Goal: Information Seeking & Learning: Learn about a topic

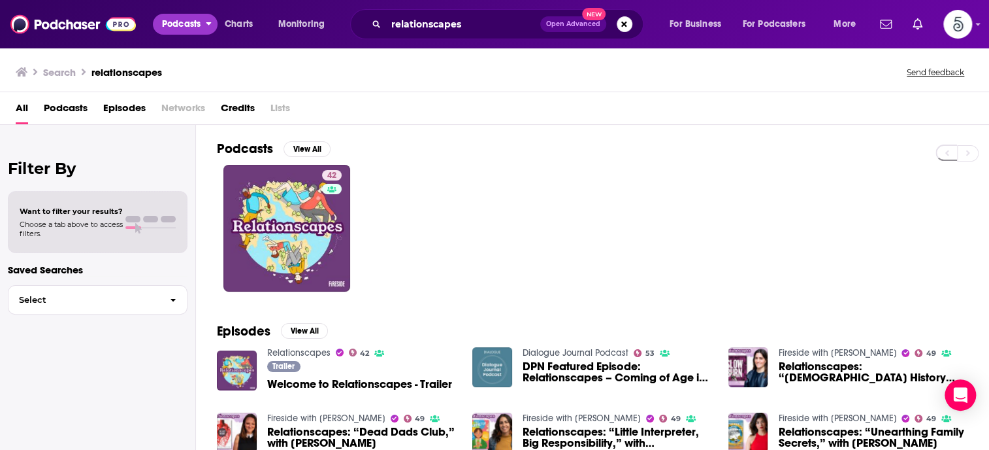
click at [199, 21] on span "Podcasts" at bounding box center [181, 24] width 39 height 18
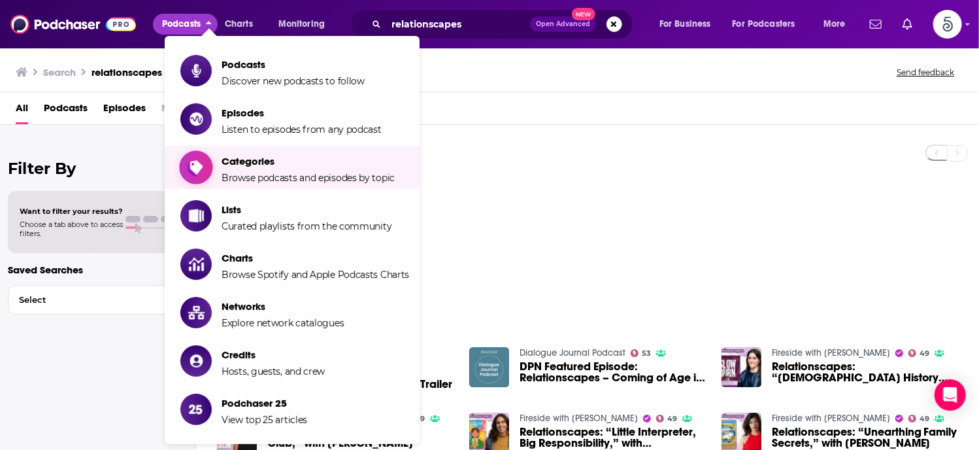
click at [240, 165] on span "Categories" at bounding box center [308, 161] width 173 height 12
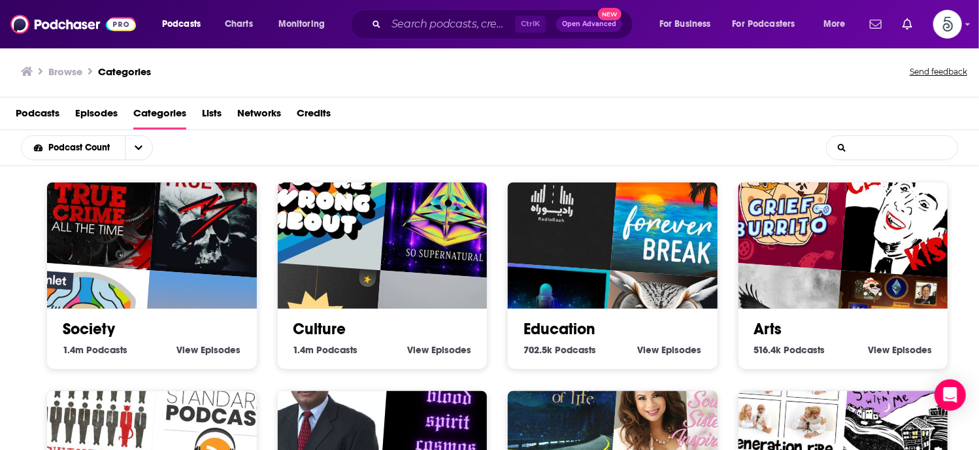
click at [870, 149] on input "List Search Input" at bounding box center [892, 148] width 131 height 24
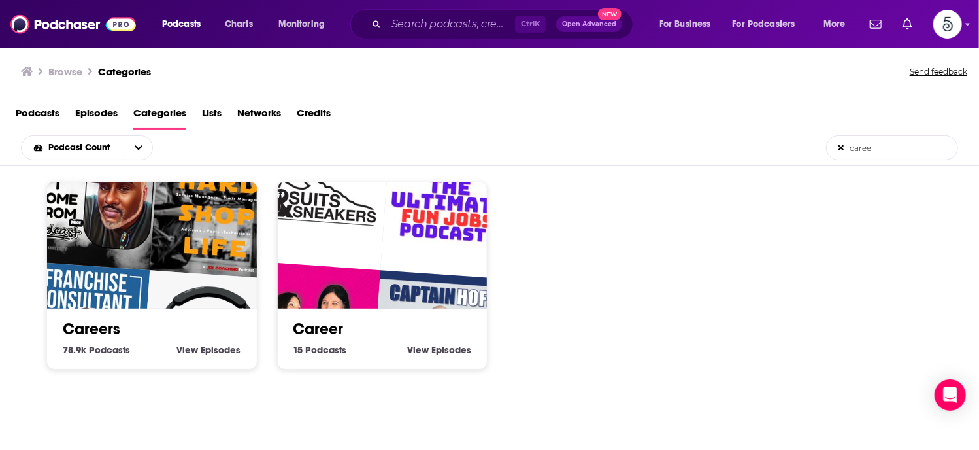
type input "caree"
click at [105, 325] on link "Careers" at bounding box center [91, 329] width 57 height 20
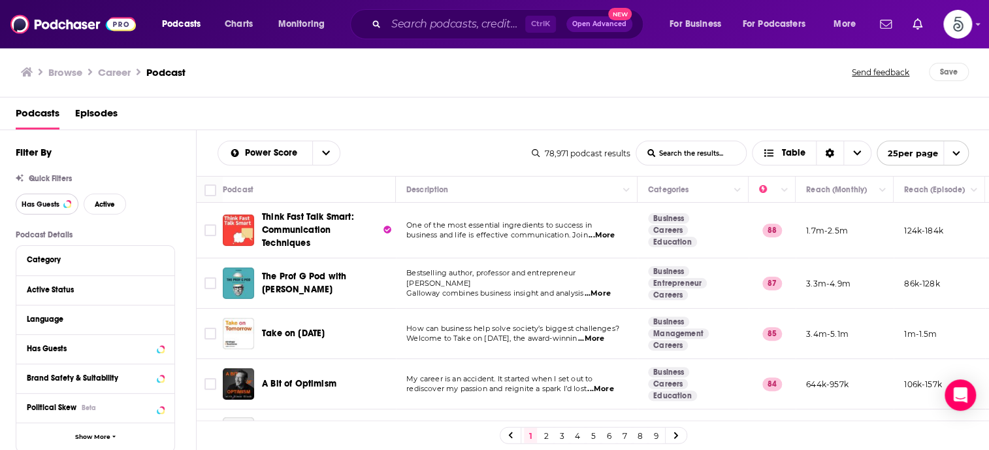
click at [37, 201] on span "Has Guests" at bounding box center [41, 204] width 38 height 7
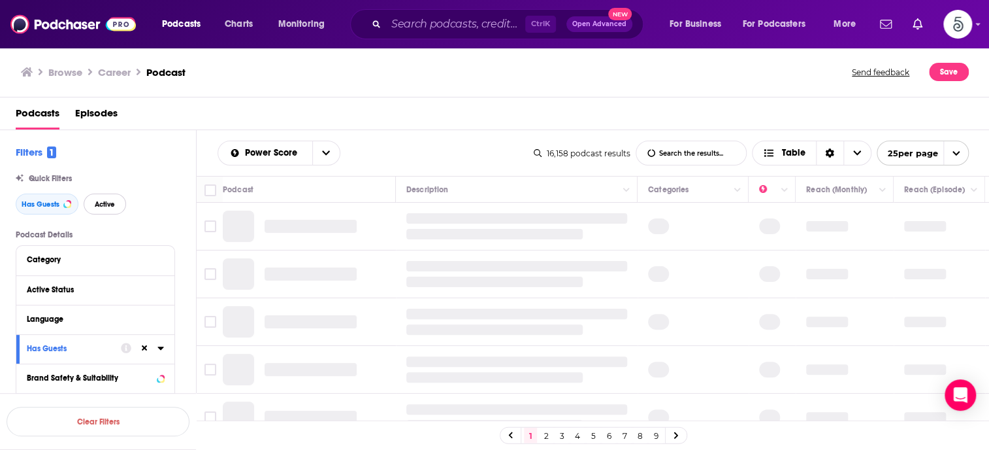
click at [99, 203] on span "Active" at bounding box center [105, 204] width 20 height 7
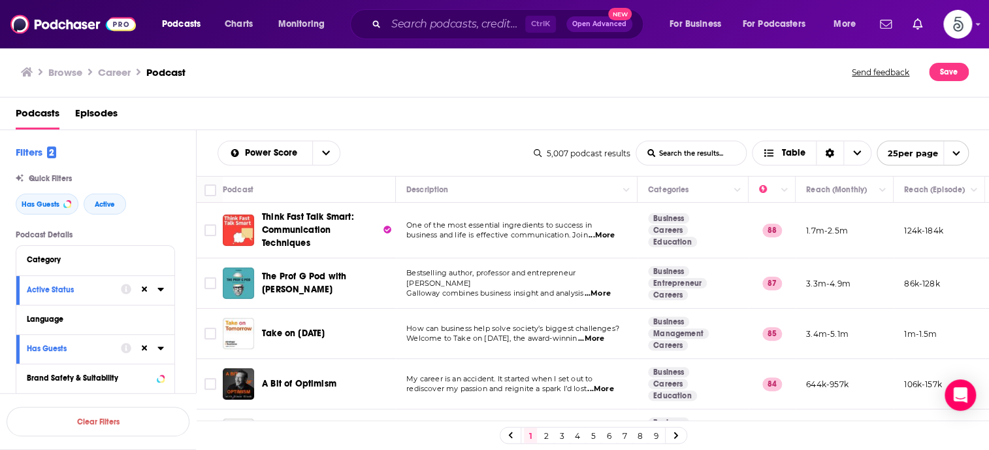
click at [604, 235] on span "...More" at bounding box center [602, 235] width 26 height 10
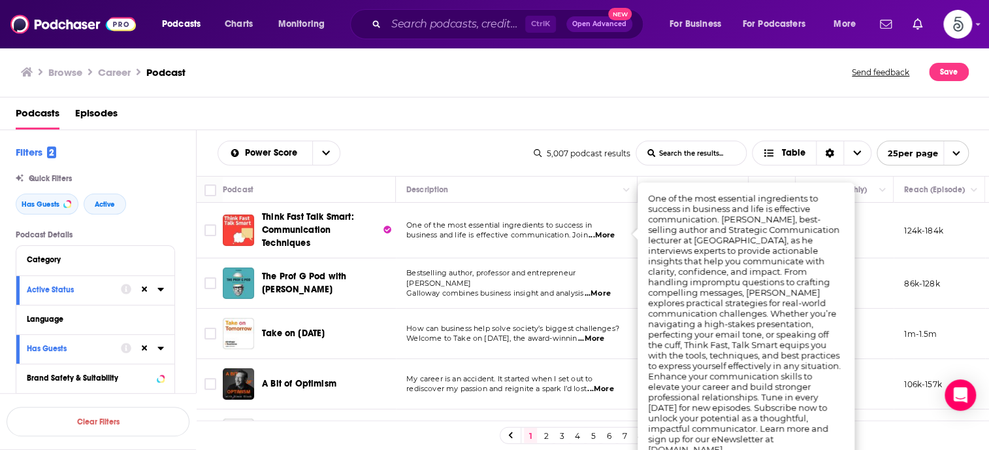
click at [606, 242] on td "One of the most essential ingredients to success in business and life is effect…" at bounding box center [517, 231] width 242 height 56
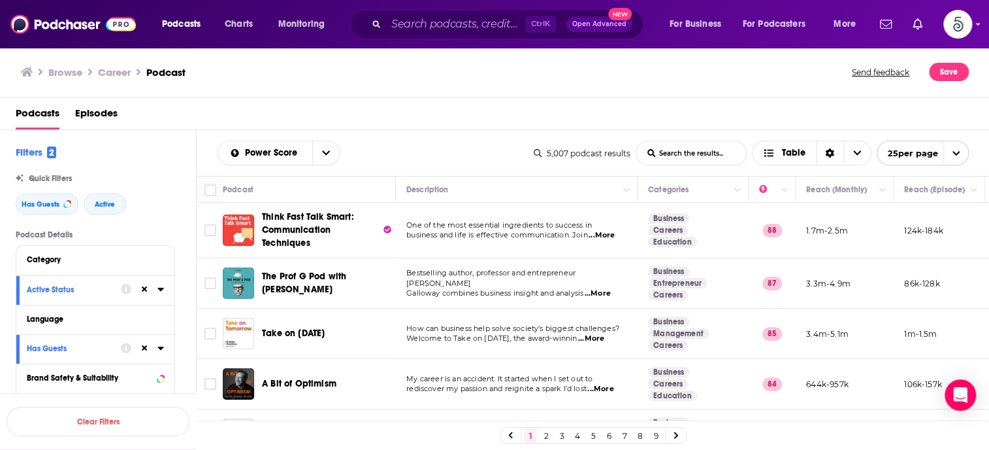
click at [607, 386] on span "...More" at bounding box center [600, 389] width 26 height 10
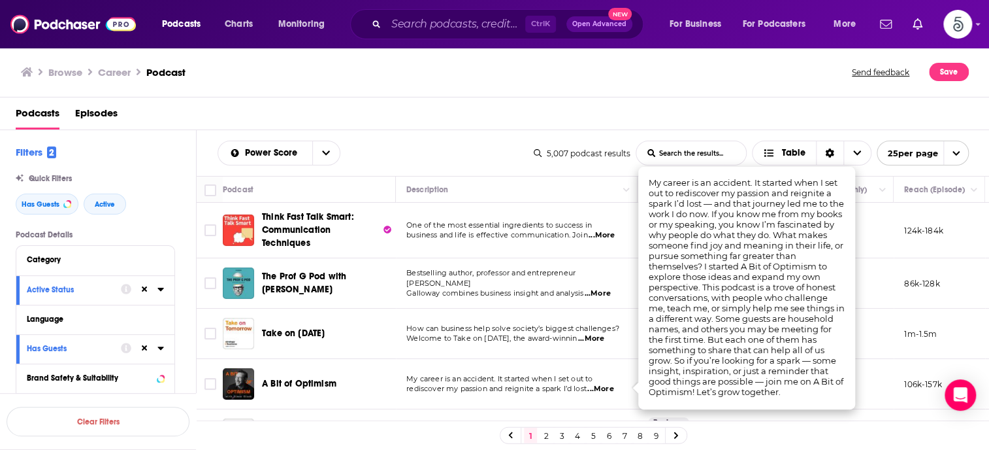
click at [607, 387] on span "...More" at bounding box center [600, 389] width 26 height 10
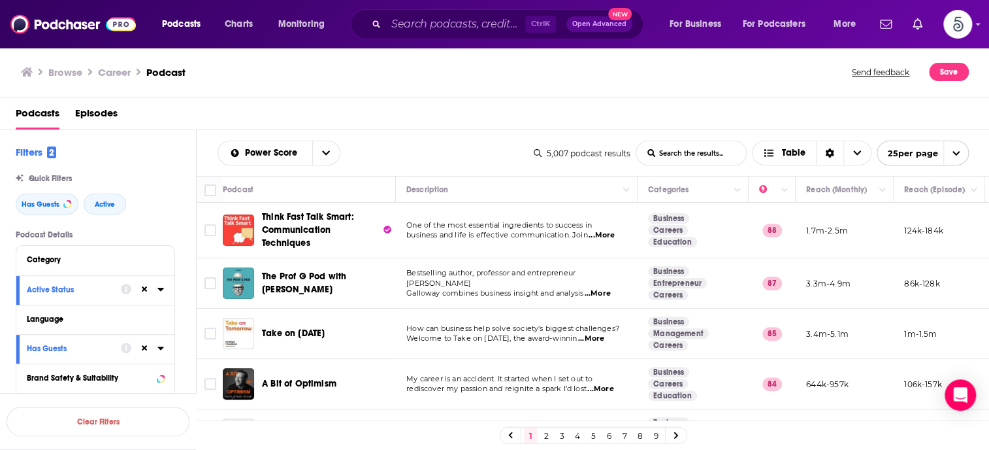
click at [606, 389] on span "...More" at bounding box center [600, 389] width 26 height 10
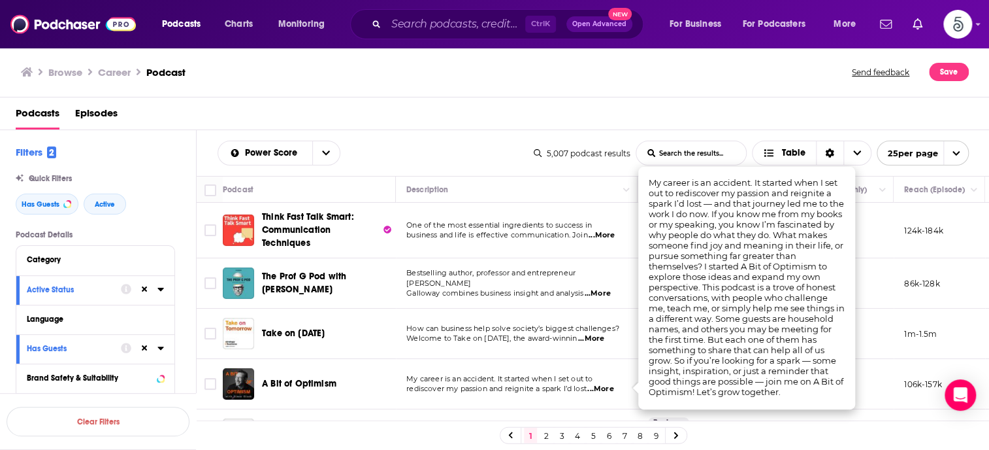
click at [606, 389] on span "...More" at bounding box center [600, 389] width 26 height 10
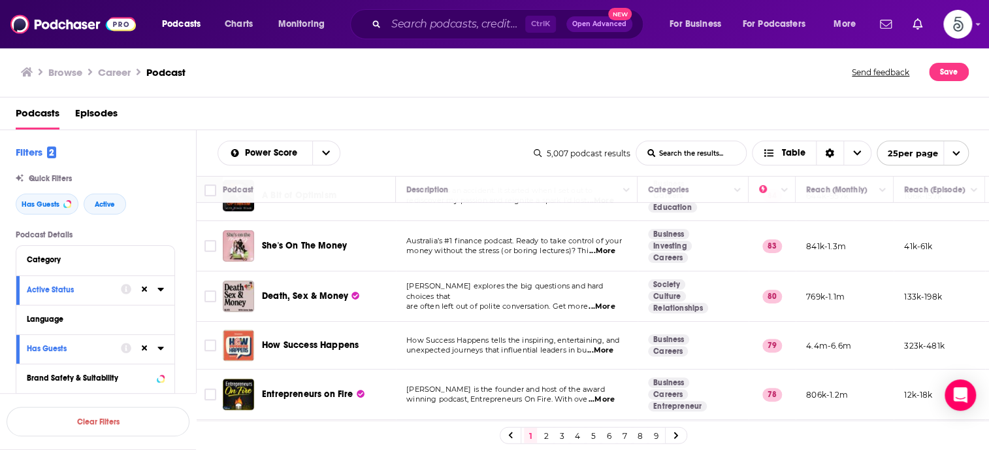
scroll to position [186, 0]
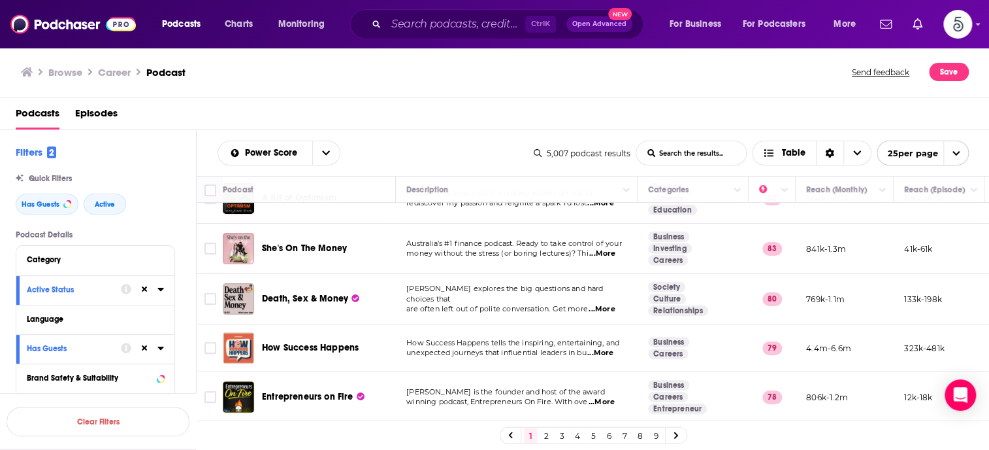
click at [603, 308] on span "...More" at bounding box center [602, 309] width 26 height 10
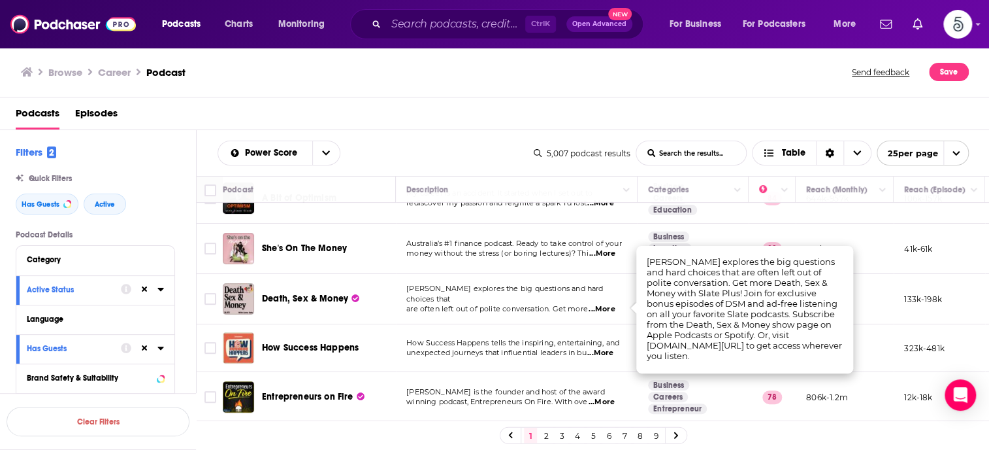
click at [603, 308] on span "...More" at bounding box center [602, 309] width 26 height 10
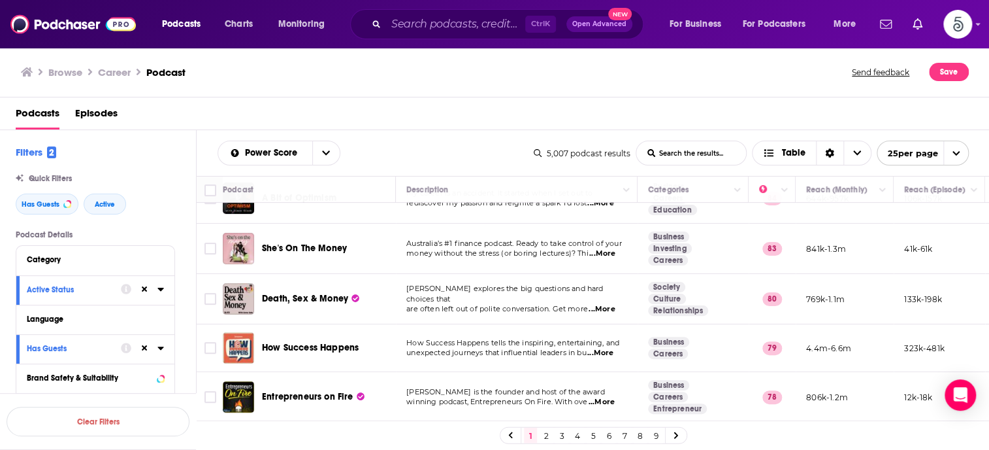
click at [608, 352] on span "...More" at bounding box center [600, 353] width 26 height 10
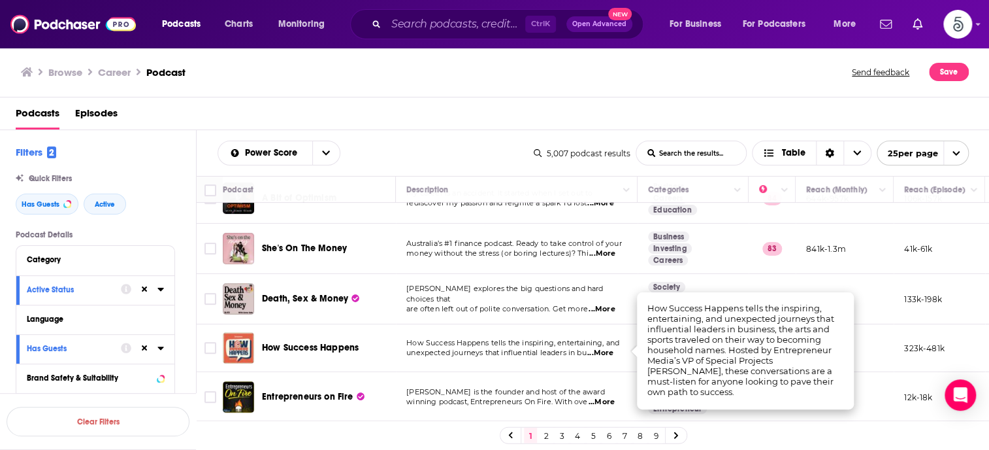
click at [606, 352] on span "...More" at bounding box center [600, 353] width 26 height 10
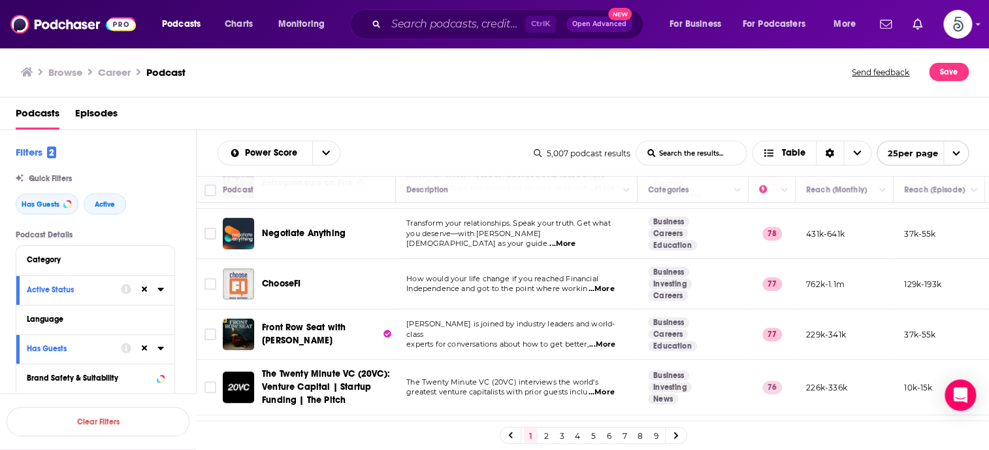
scroll to position [435, 0]
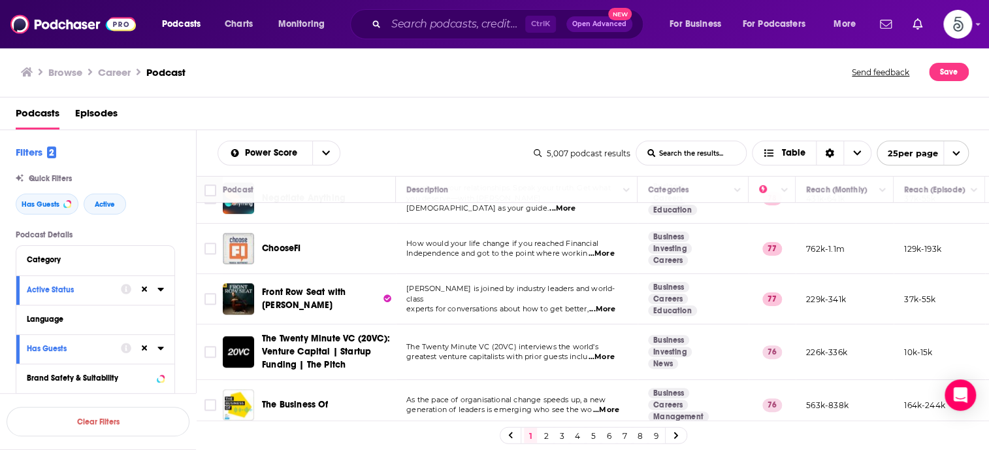
click at [609, 304] on span "...More" at bounding box center [602, 309] width 26 height 10
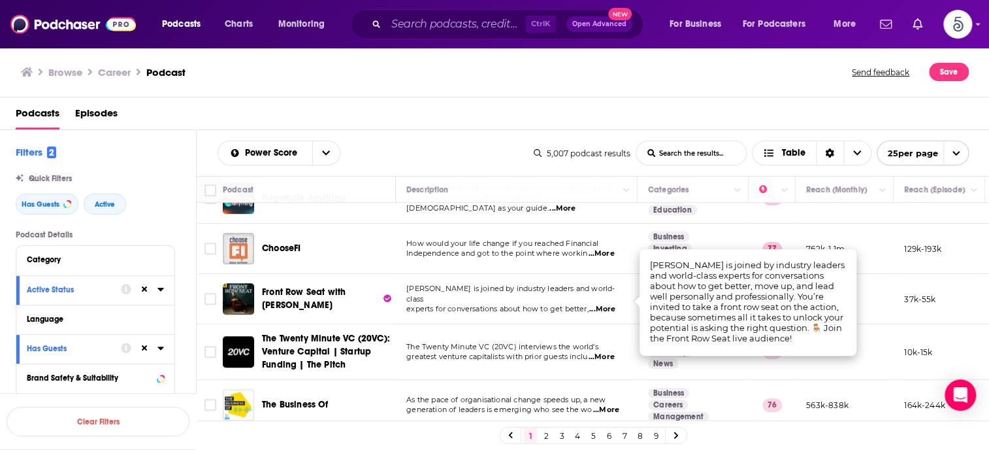
click at [609, 304] on span "...More" at bounding box center [602, 309] width 26 height 10
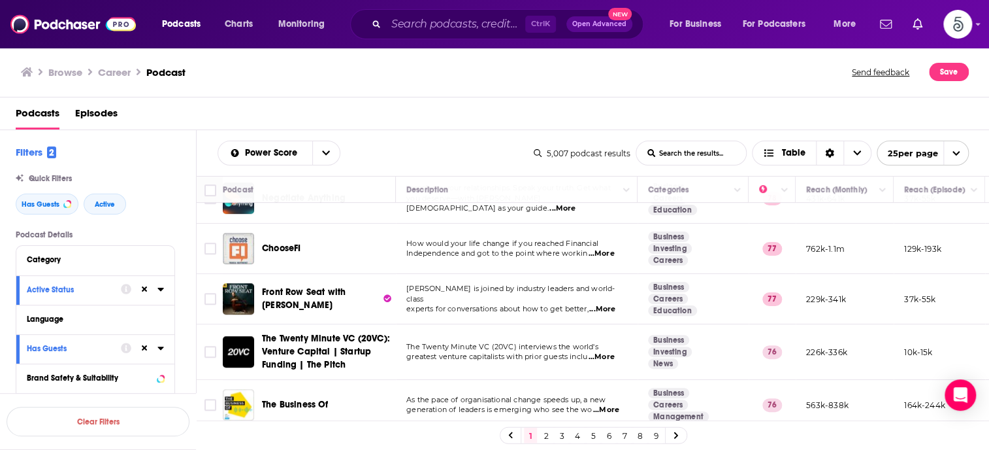
click at [613, 352] on span "...More" at bounding box center [601, 357] width 26 height 10
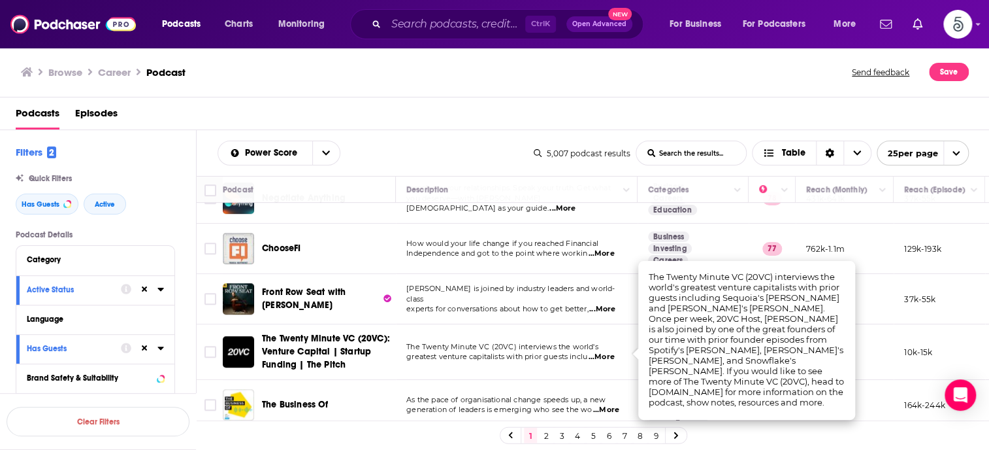
click at [610, 352] on span "...More" at bounding box center [601, 357] width 26 height 10
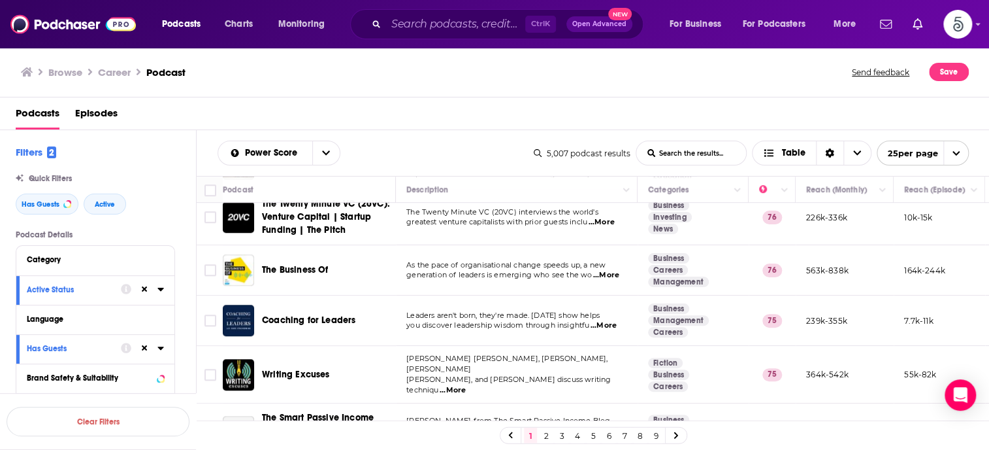
scroll to position [575, 0]
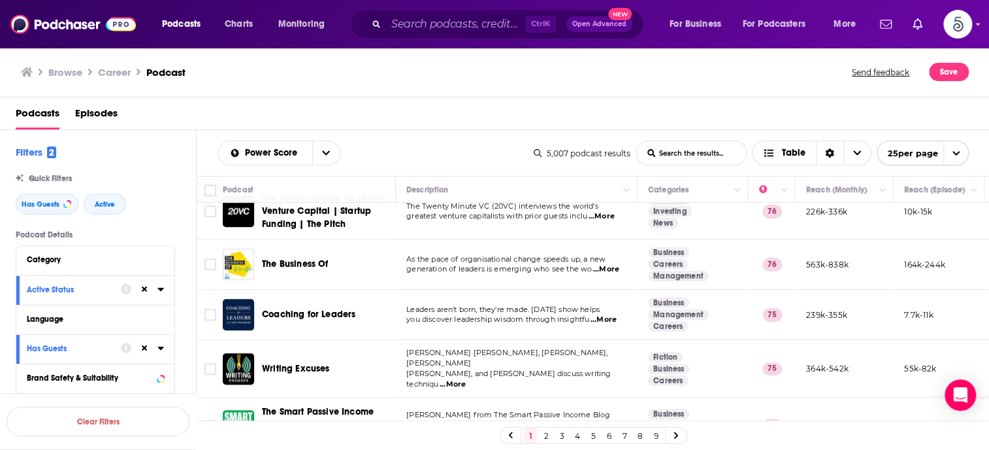
click at [466, 379] on span "...More" at bounding box center [453, 384] width 26 height 10
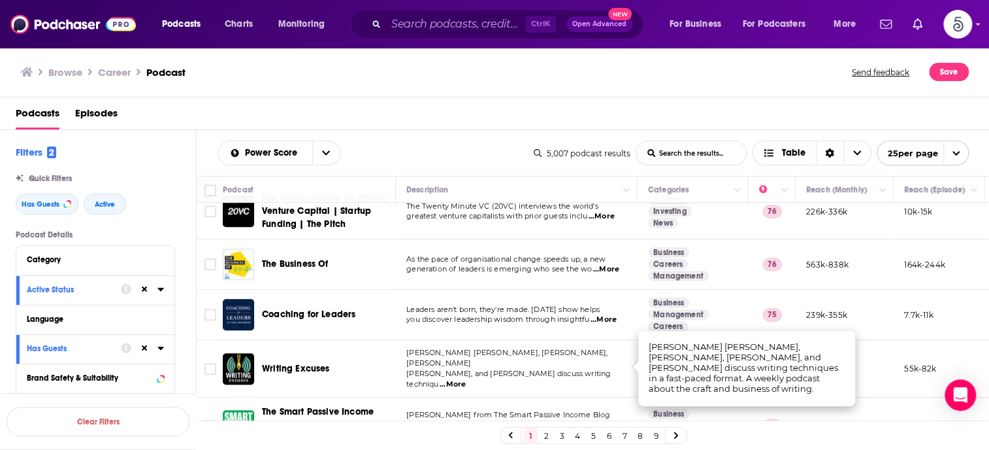
click at [466, 379] on span "...More" at bounding box center [453, 384] width 26 height 10
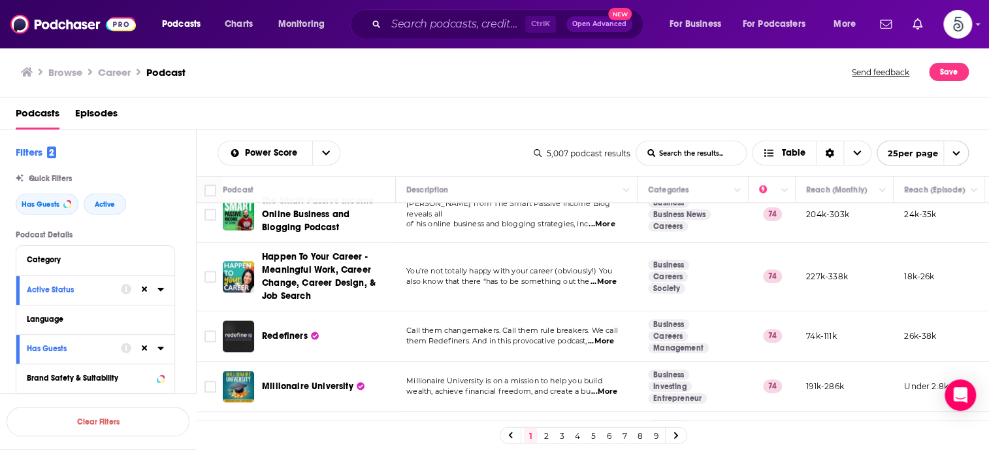
scroll to position [789, 0]
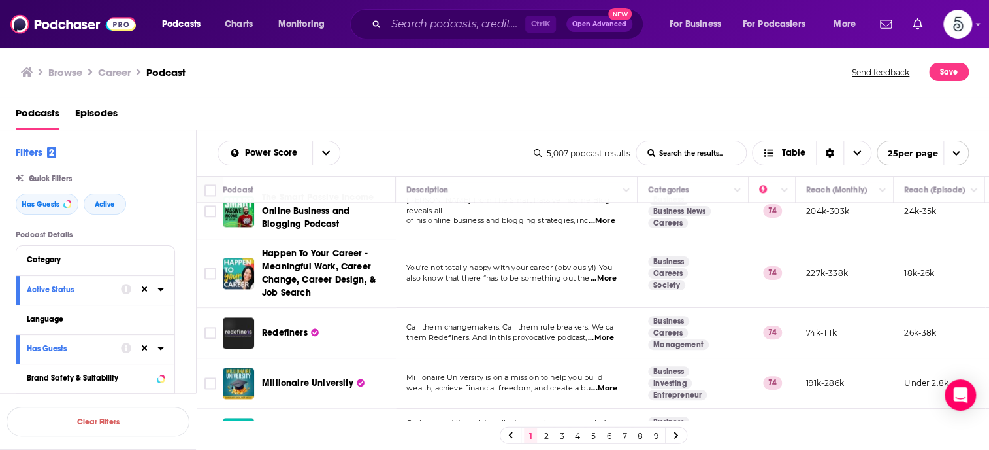
click at [610, 333] on span "...More" at bounding box center [601, 338] width 26 height 10
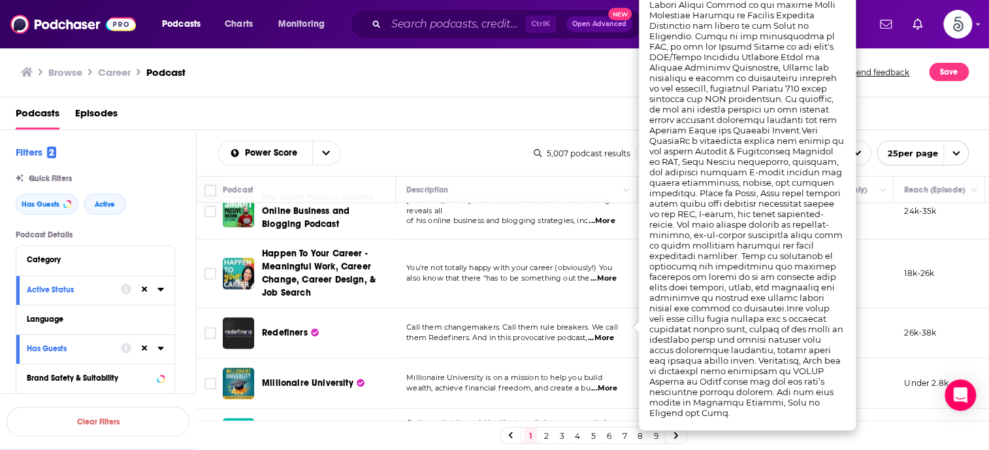
click at [609, 333] on span "...More" at bounding box center [601, 338] width 26 height 10
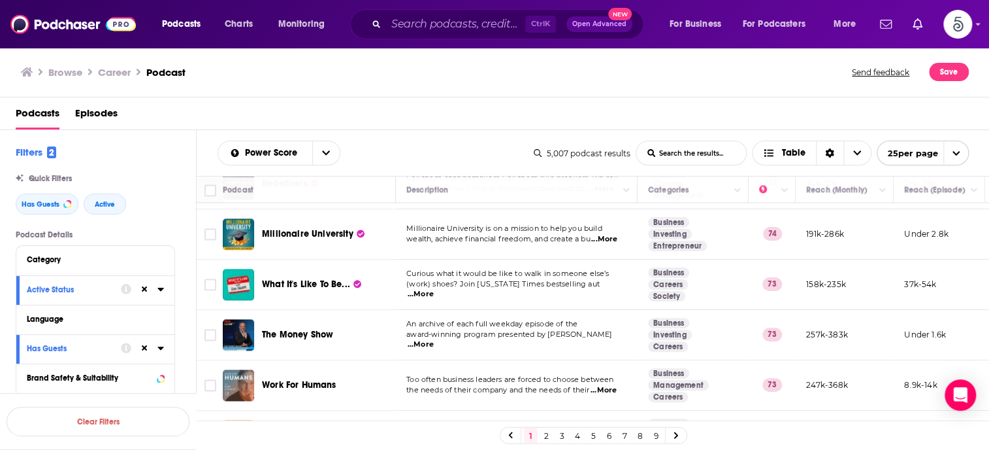
scroll to position [958, 0]
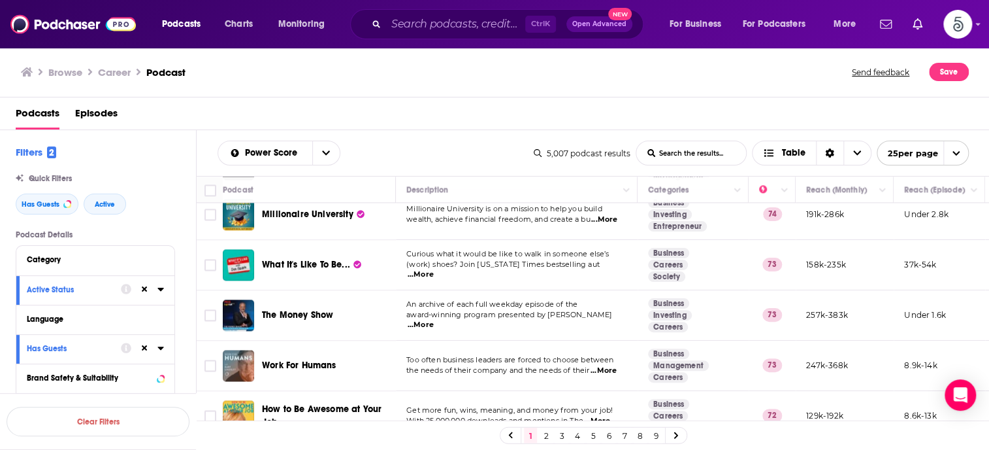
click at [434, 320] on span "...More" at bounding box center [421, 325] width 26 height 10
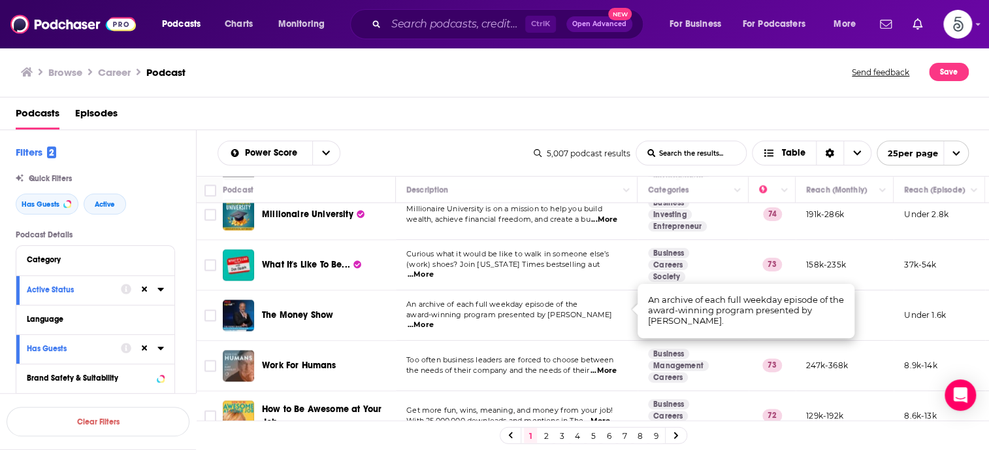
click at [434, 320] on span "...More" at bounding box center [421, 325] width 26 height 10
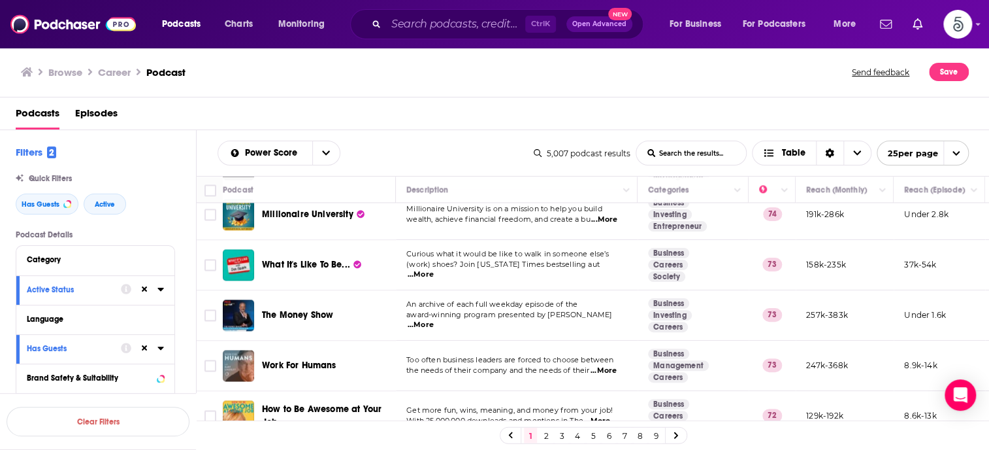
click at [609, 365] on span "...More" at bounding box center [604, 370] width 26 height 10
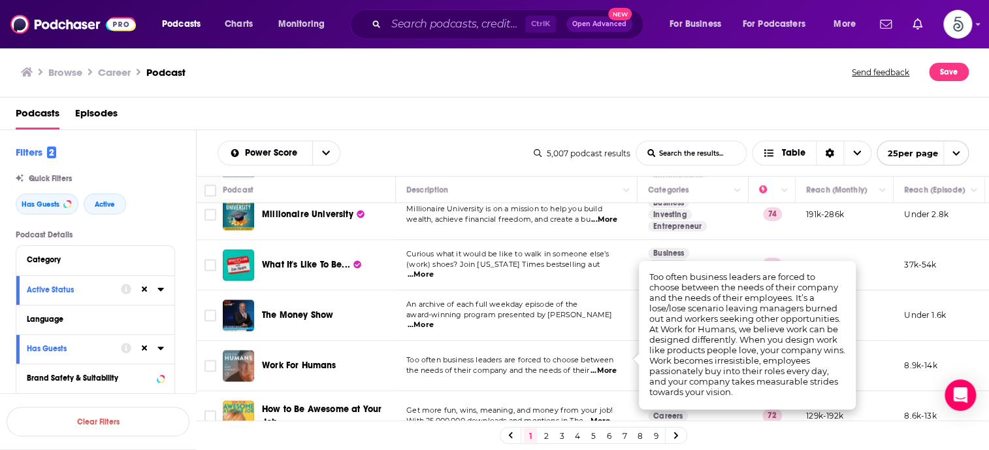
click at [609, 365] on span "...More" at bounding box center [604, 370] width 26 height 10
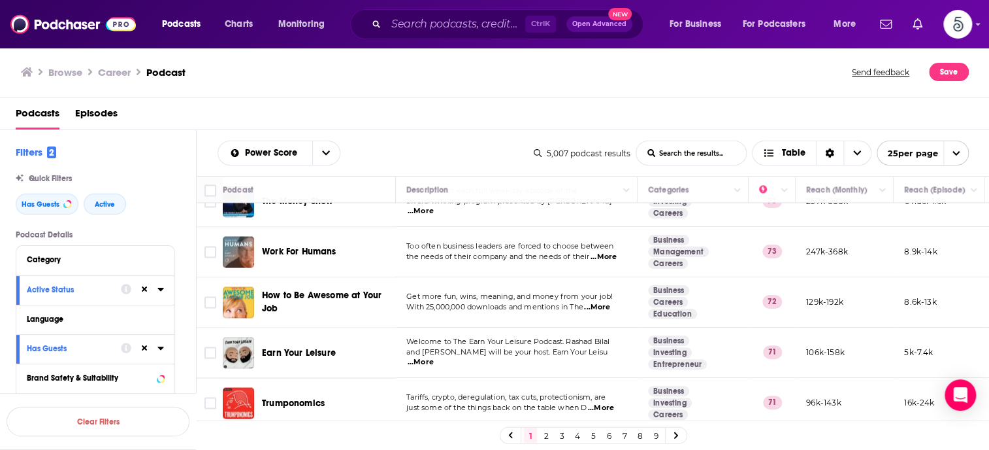
scroll to position [1074, 0]
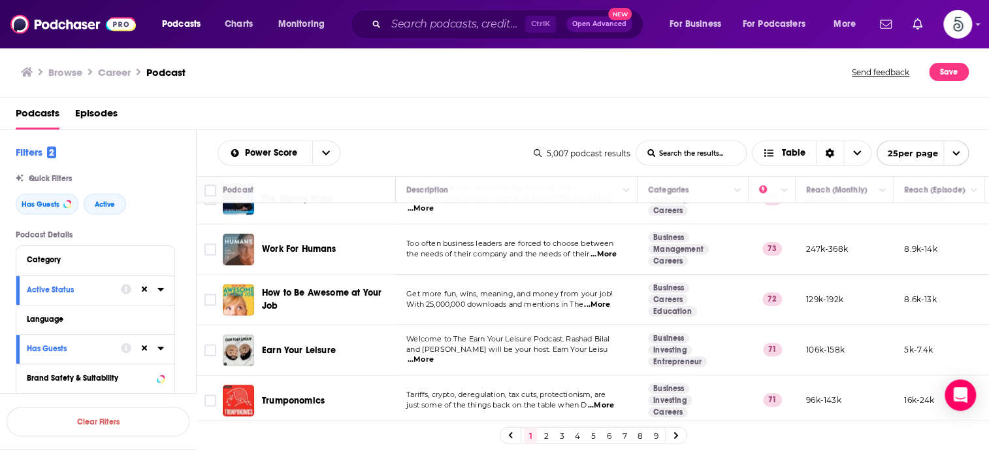
click at [605, 400] on span "...More" at bounding box center [601, 405] width 26 height 10
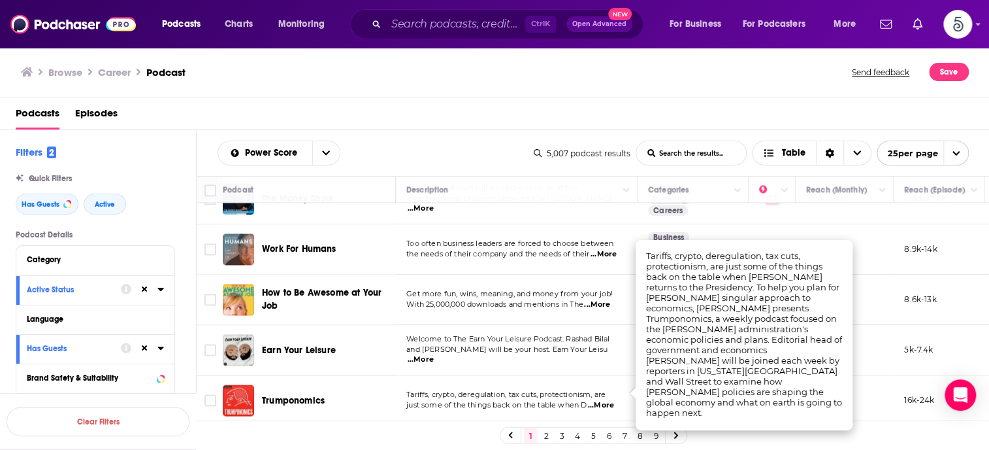
click at [602, 400] on span "...More" at bounding box center [601, 405] width 26 height 10
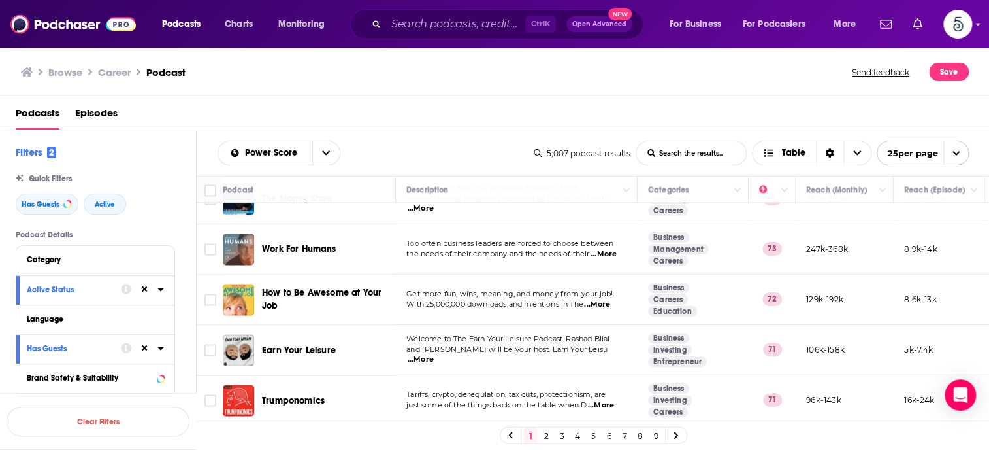
click at [544, 432] on link "2" at bounding box center [546, 435] width 13 height 16
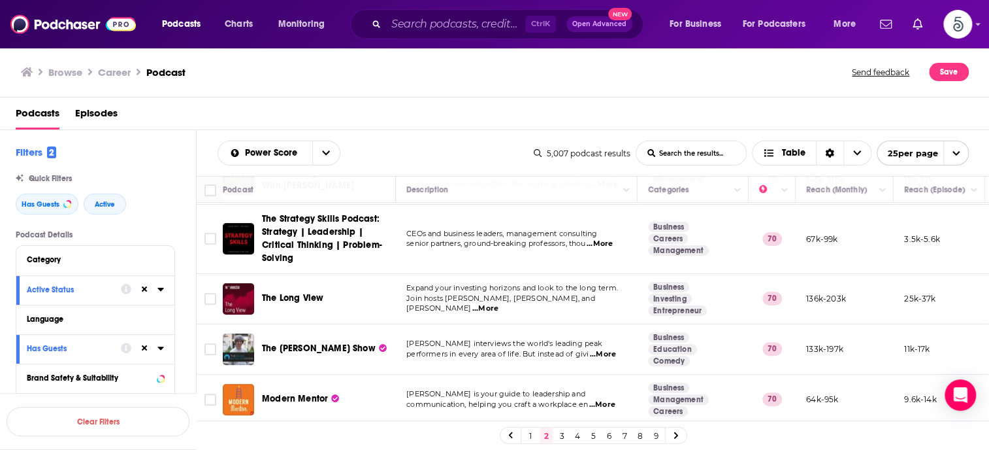
scroll to position [231, 0]
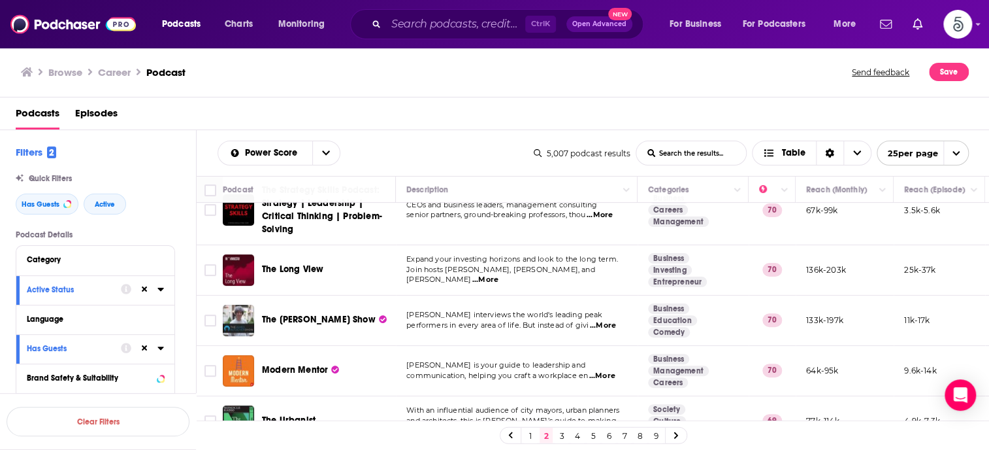
click at [604, 323] on span "...More" at bounding box center [603, 325] width 26 height 10
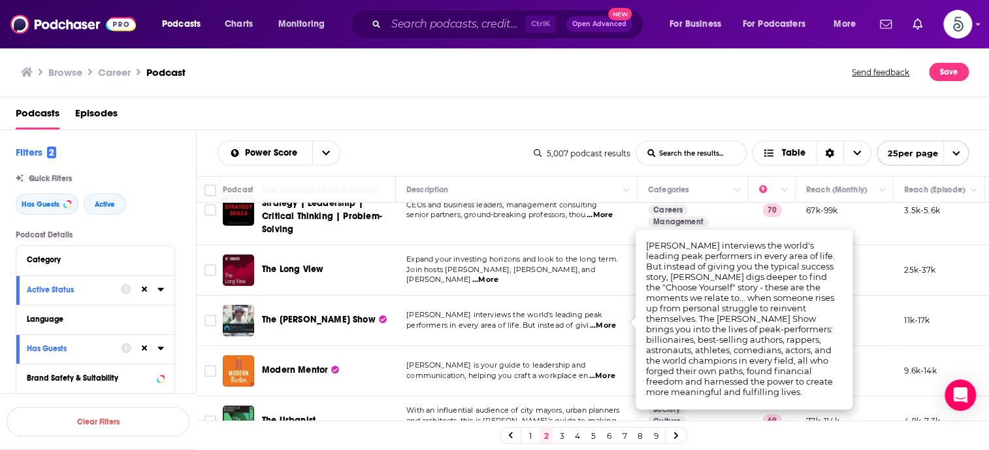
click at [604, 323] on span "...More" at bounding box center [603, 325] width 26 height 10
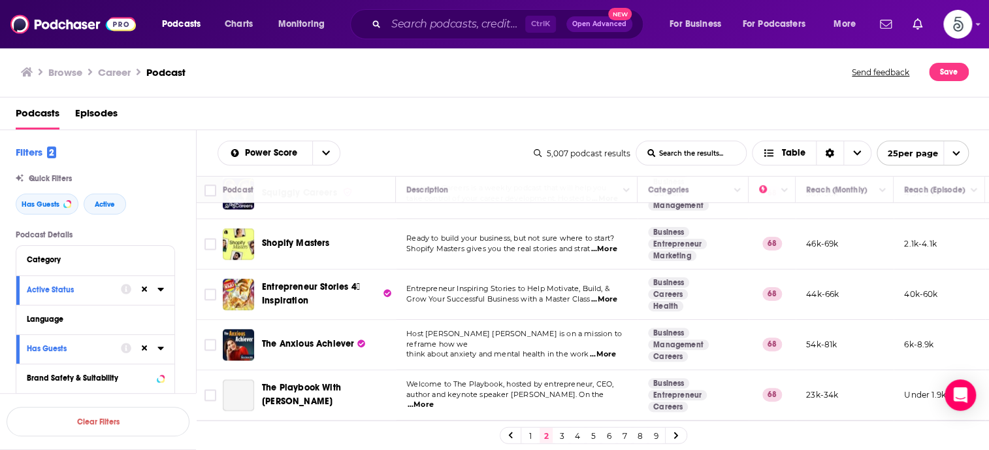
scroll to position [761, 0]
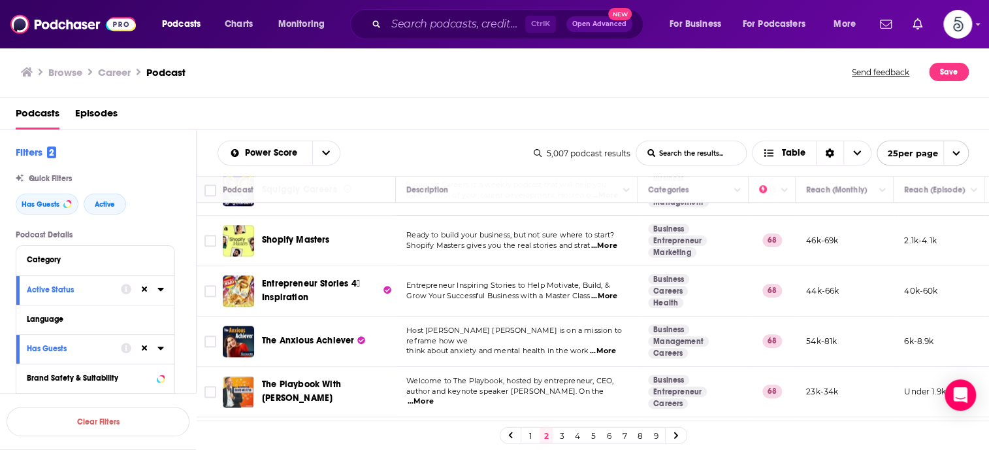
click at [606, 346] on span "...More" at bounding box center [603, 351] width 26 height 10
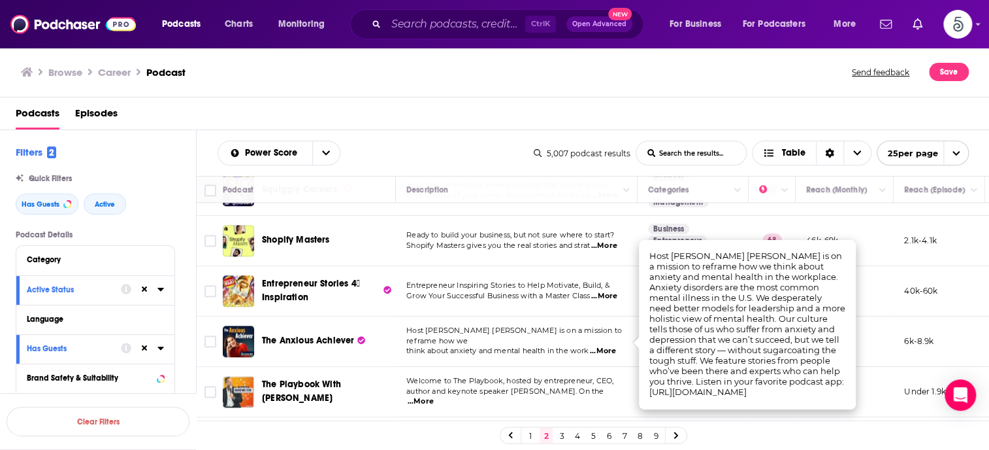
click at [612, 346] on span "...More" at bounding box center [603, 351] width 26 height 10
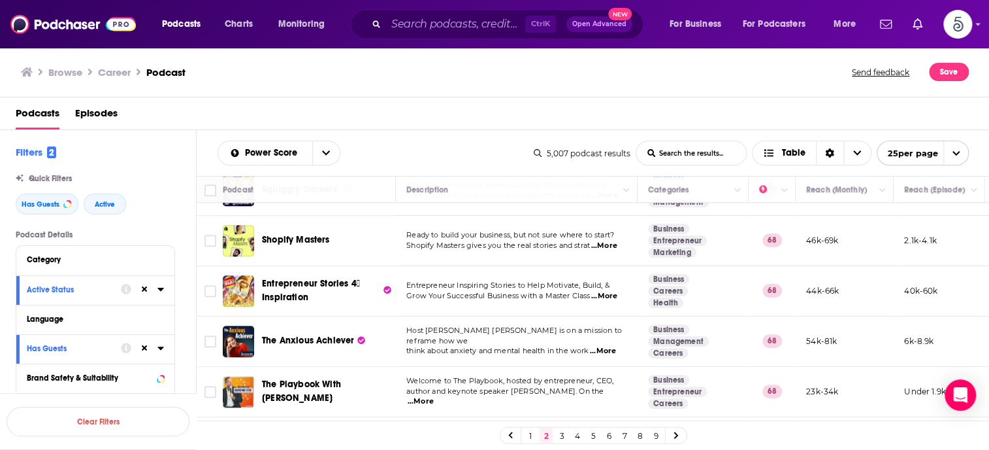
click at [434, 396] on span "...More" at bounding box center [421, 401] width 26 height 10
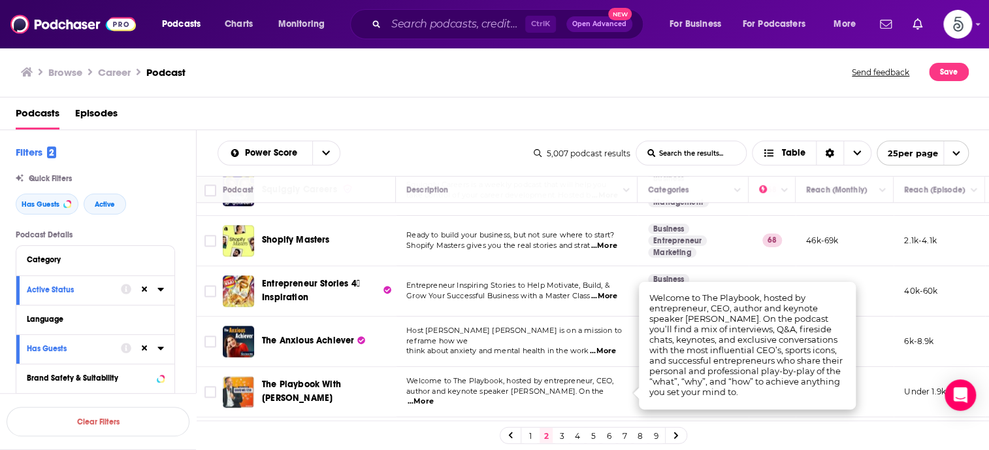
click at [434, 396] on span "...More" at bounding box center [421, 401] width 26 height 10
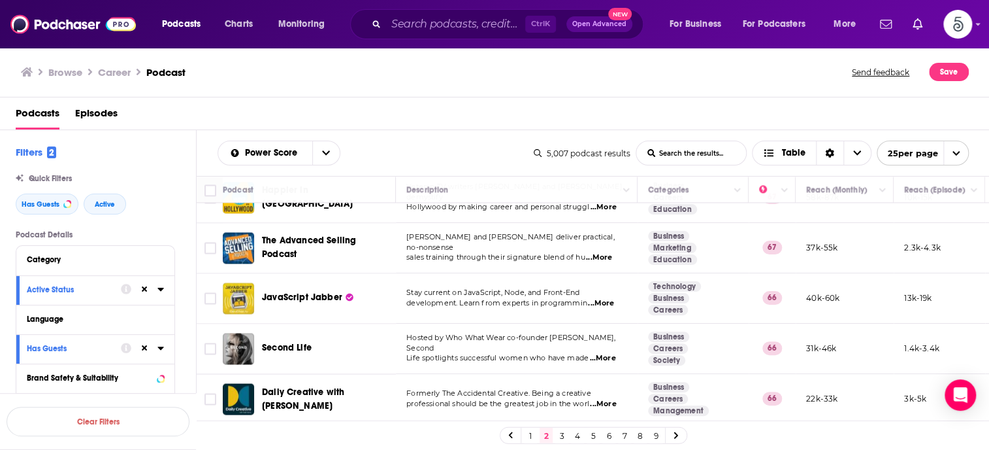
scroll to position [1061, 0]
click at [559, 433] on link "3" at bounding box center [561, 435] width 13 height 16
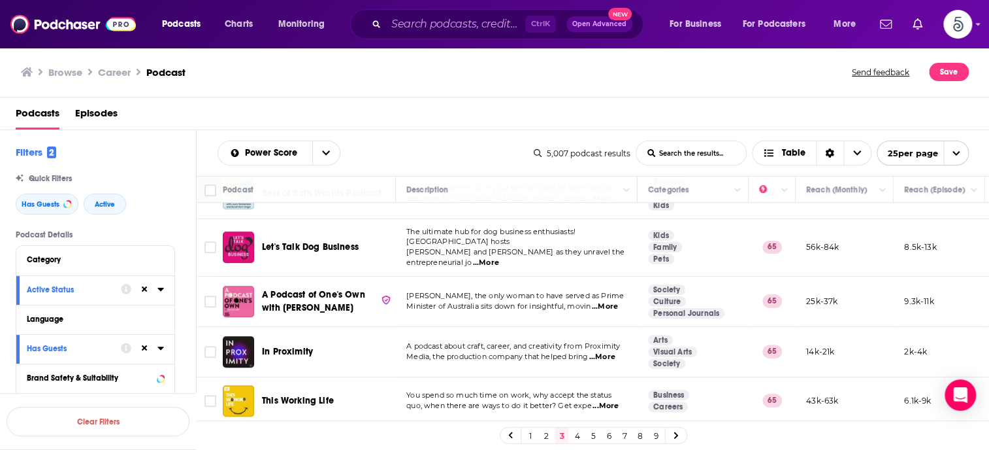
scroll to position [376, 0]
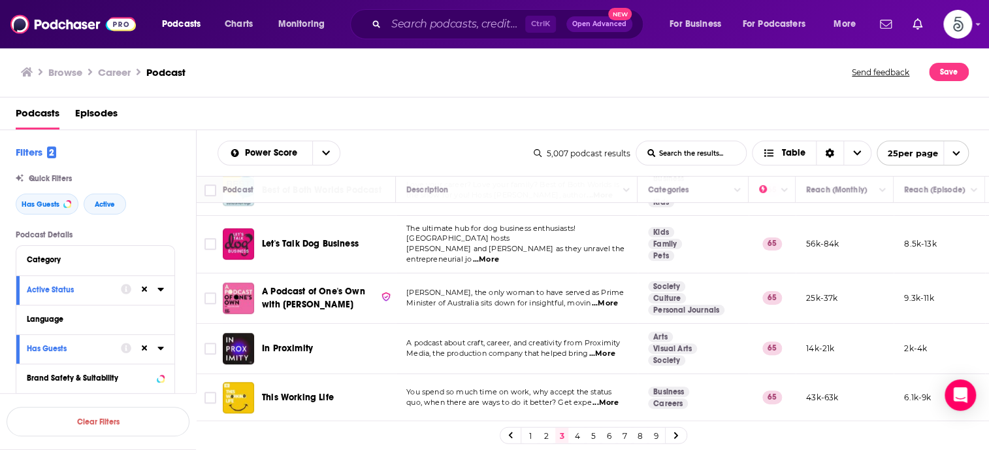
click at [607, 298] on span "...More" at bounding box center [605, 303] width 26 height 10
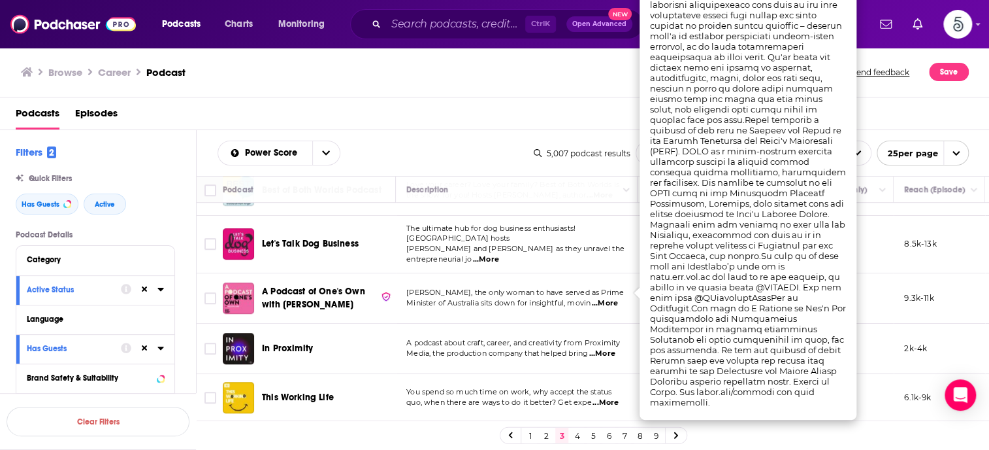
click at [607, 298] on span "...More" at bounding box center [605, 303] width 26 height 10
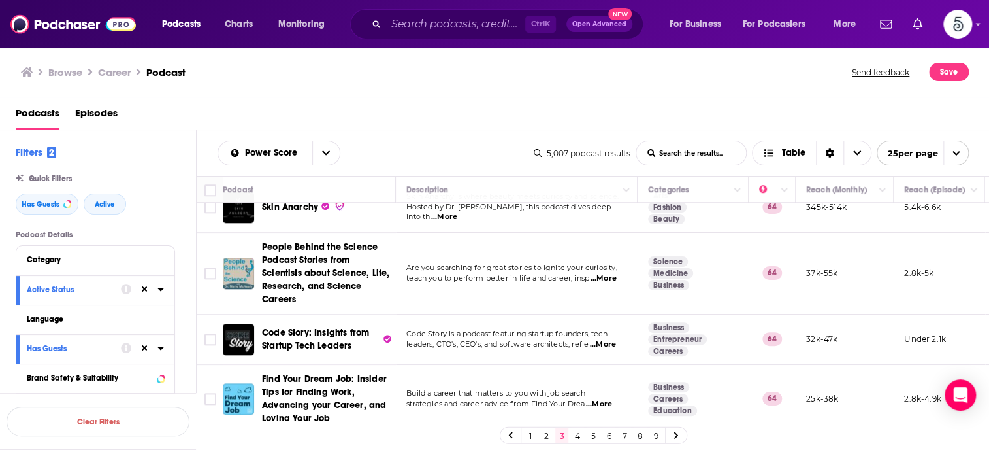
scroll to position [622, 0]
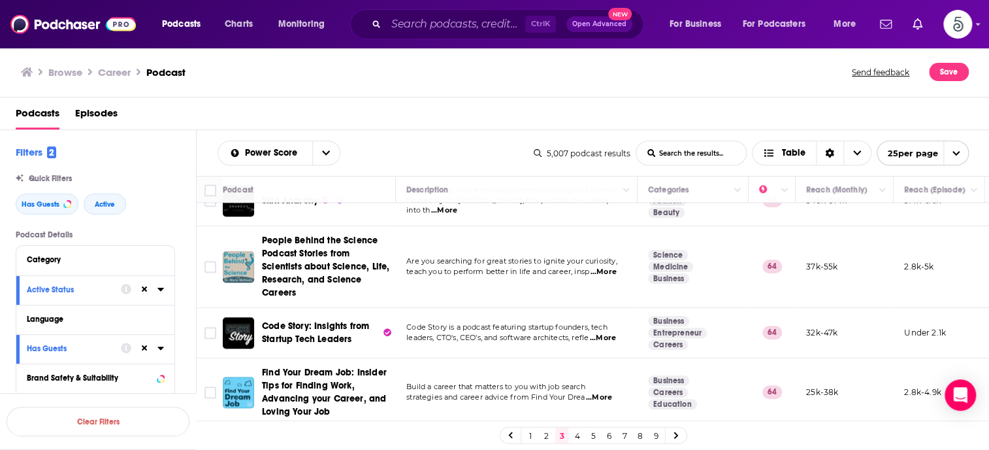
click at [612, 333] on span "...More" at bounding box center [603, 338] width 26 height 10
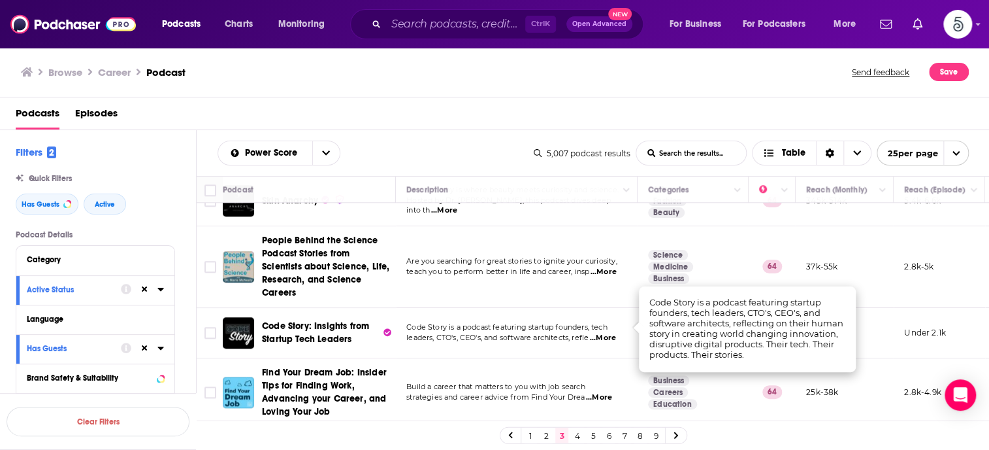
click at [612, 333] on span "...More" at bounding box center [603, 338] width 26 height 10
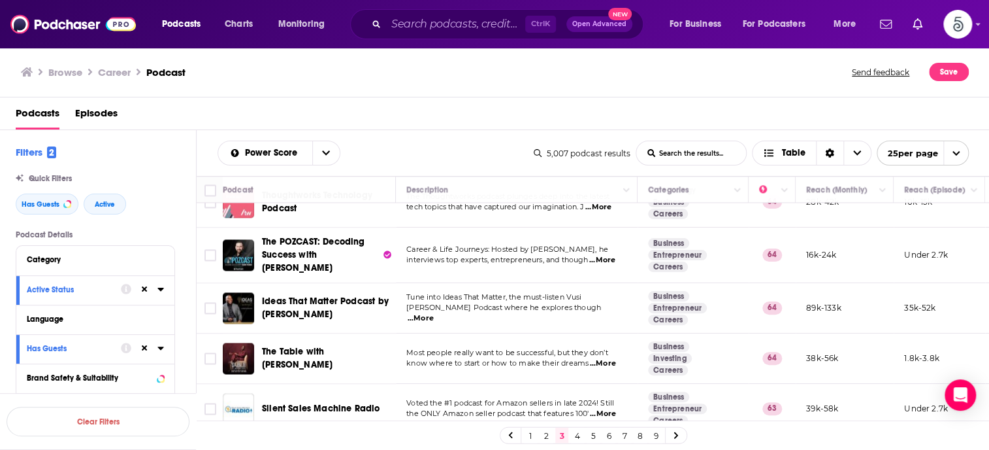
scroll to position [998, 0]
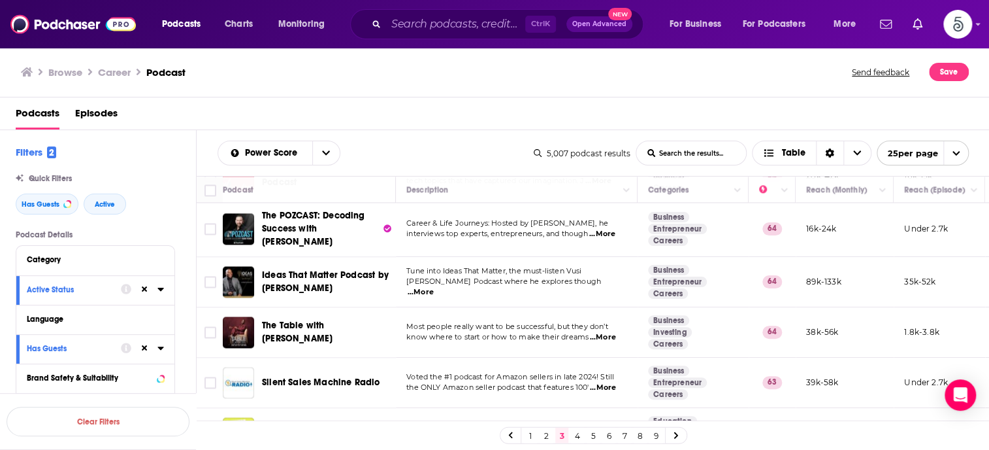
click at [606, 332] on span "...More" at bounding box center [603, 337] width 26 height 10
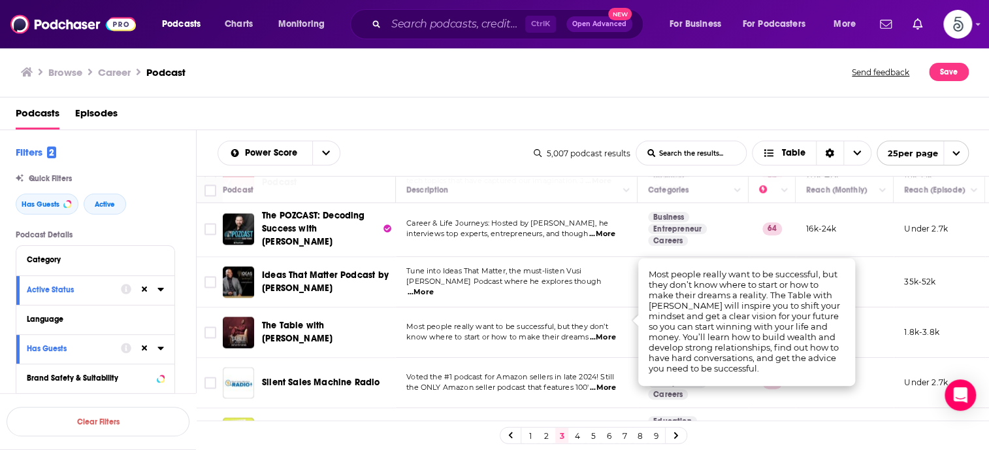
click at [606, 332] on span "...More" at bounding box center [603, 337] width 26 height 10
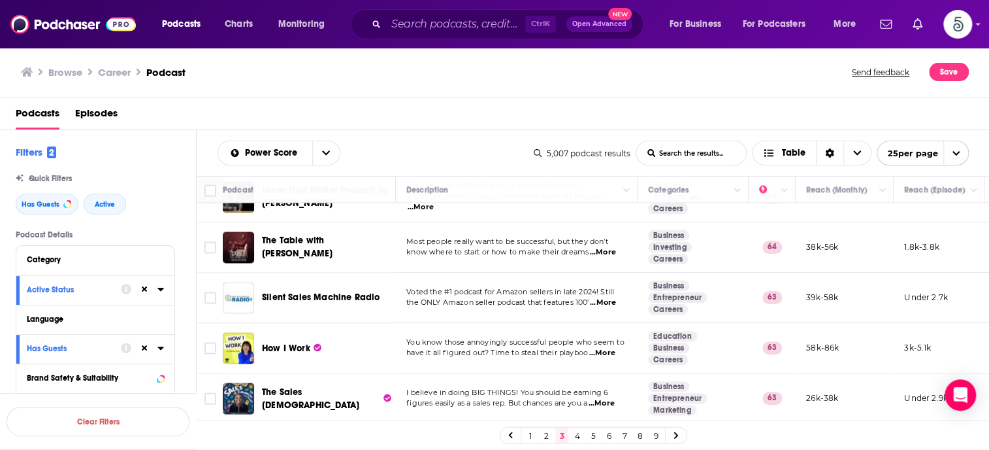
scroll to position [1126, 0]
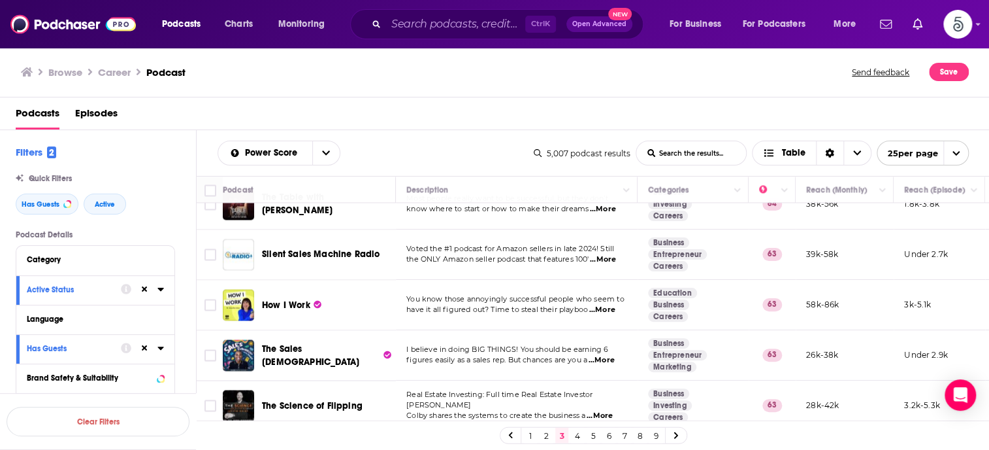
drag, startPoint x: 575, startPoint y: 431, endPoint x: 588, endPoint y: 438, distance: 14.9
click at [575, 431] on link "4" at bounding box center [577, 435] width 13 height 16
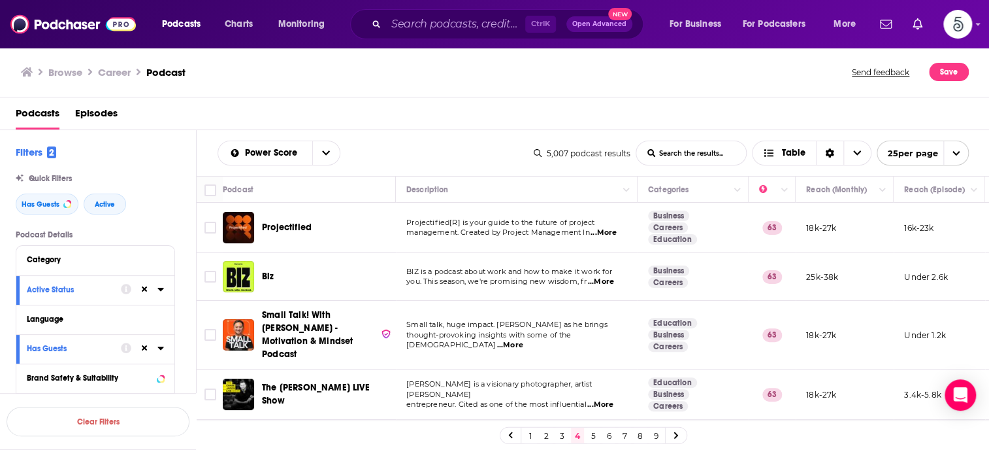
click at [523, 340] on span "...More" at bounding box center [510, 345] width 26 height 10
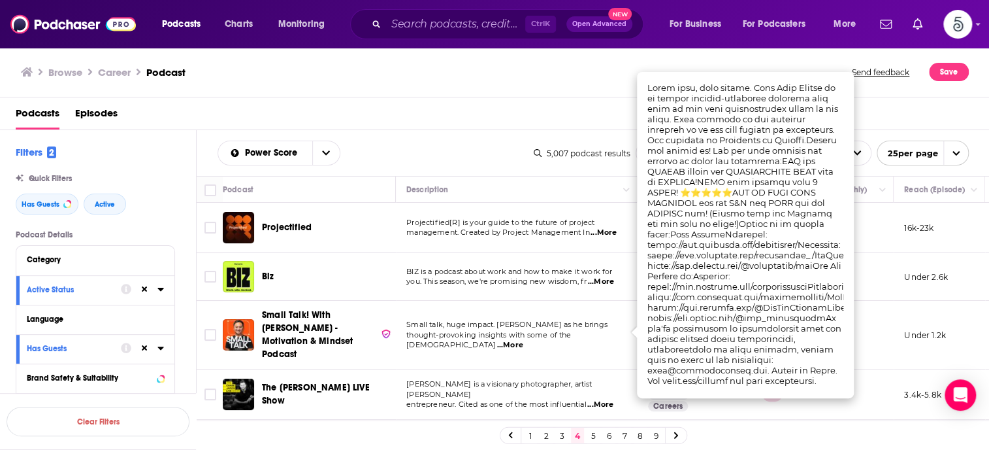
click at [523, 340] on span "...More" at bounding box center [510, 345] width 26 height 10
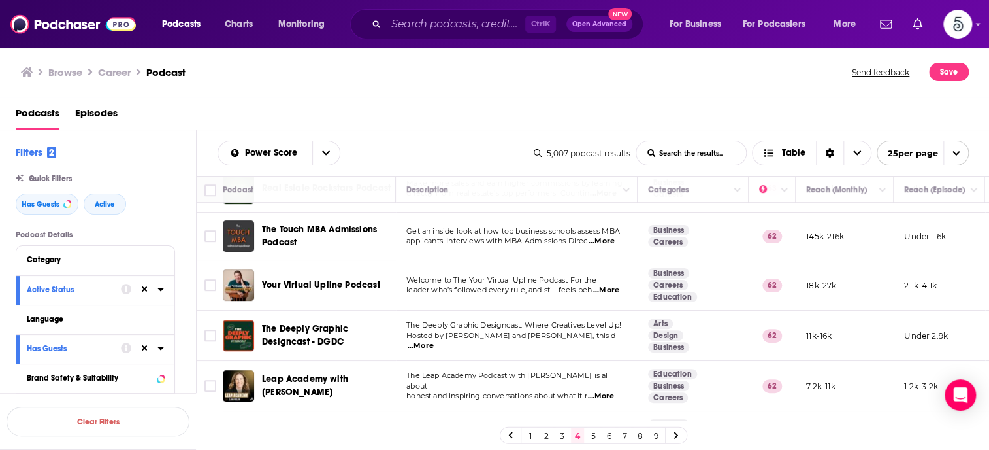
scroll to position [396, 0]
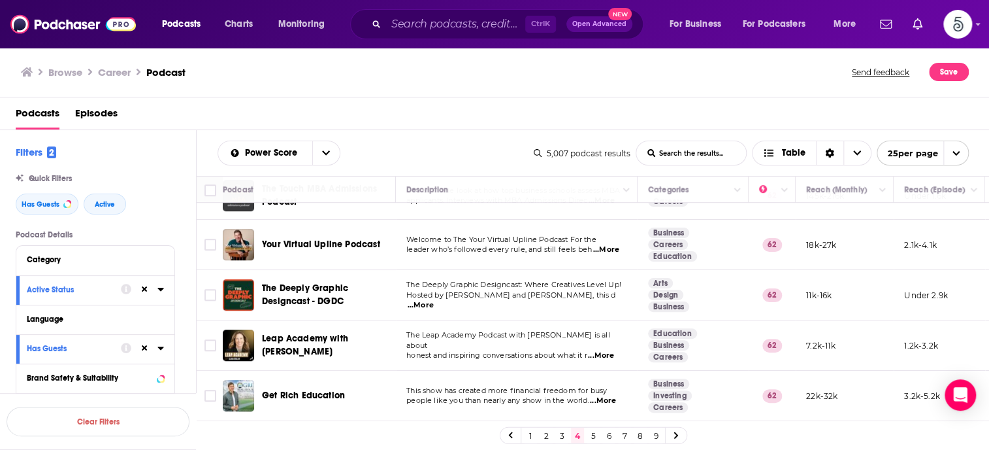
click at [611, 350] on span "...More" at bounding box center [601, 355] width 26 height 10
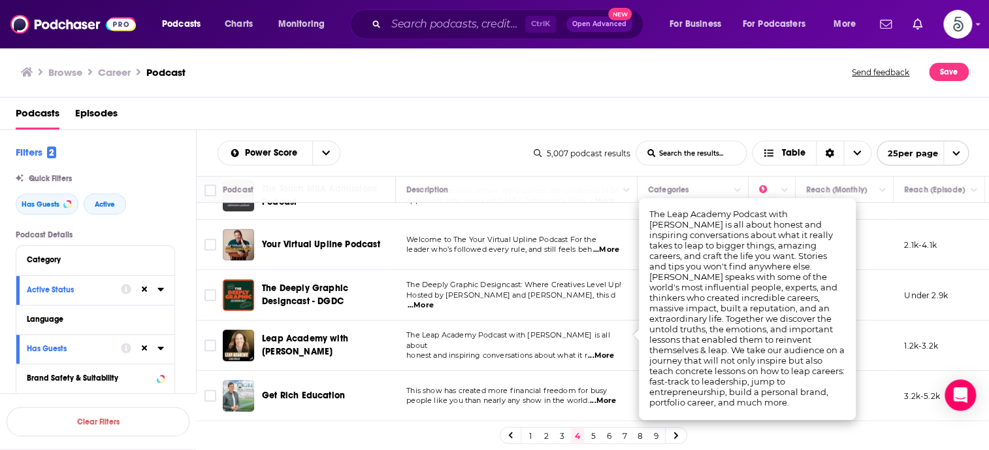
click at [611, 350] on span "...More" at bounding box center [601, 355] width 26 height 10
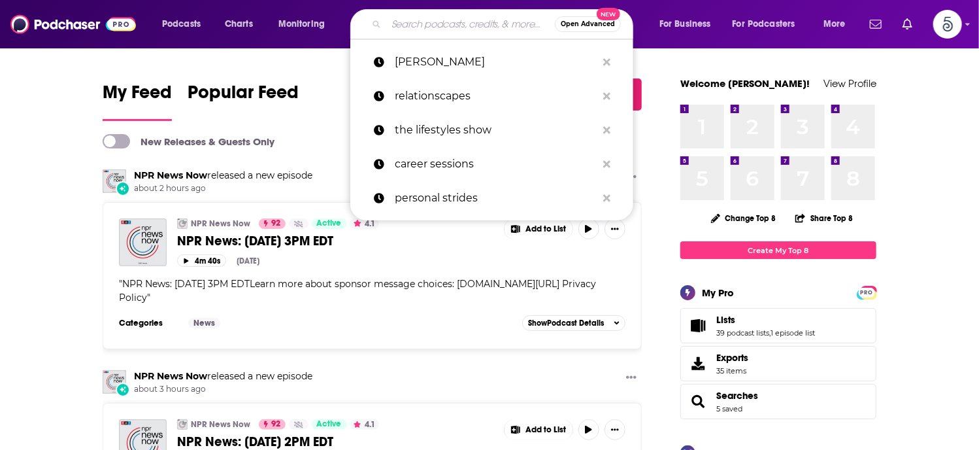
click at [410, 27] on input "Search podcasts, credits, & more..." at bounding box center [470, 24] width 169 height 21
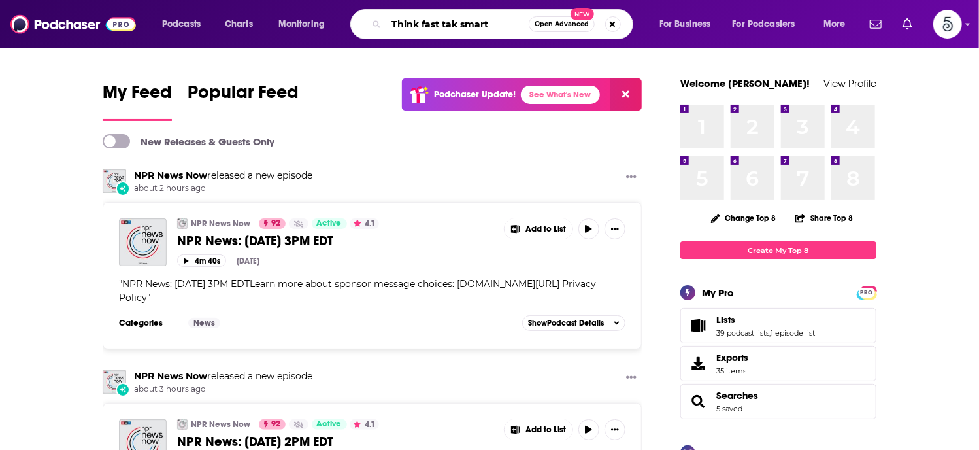
type input "Think fast tak smart"
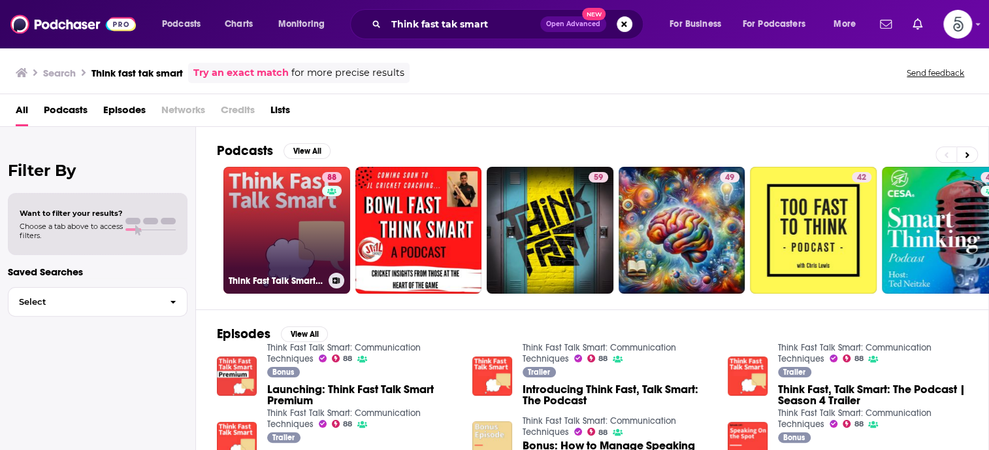
click at [282, 222] on link "88 Think Fast Talk Smart: Communication Techniques" at bounding box center [286, 230] width 127 height 127
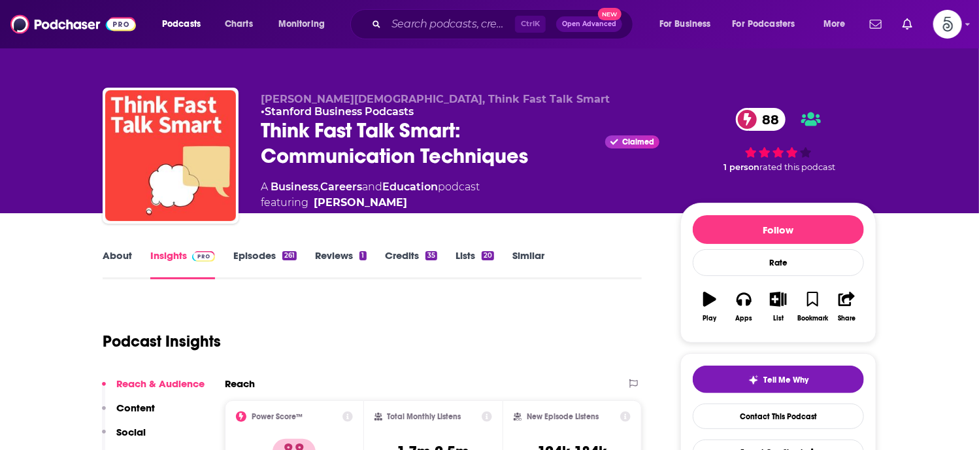
click at [243, 252] on link "Episodes 261" at bounding box center [264, 264] width 63 height 30
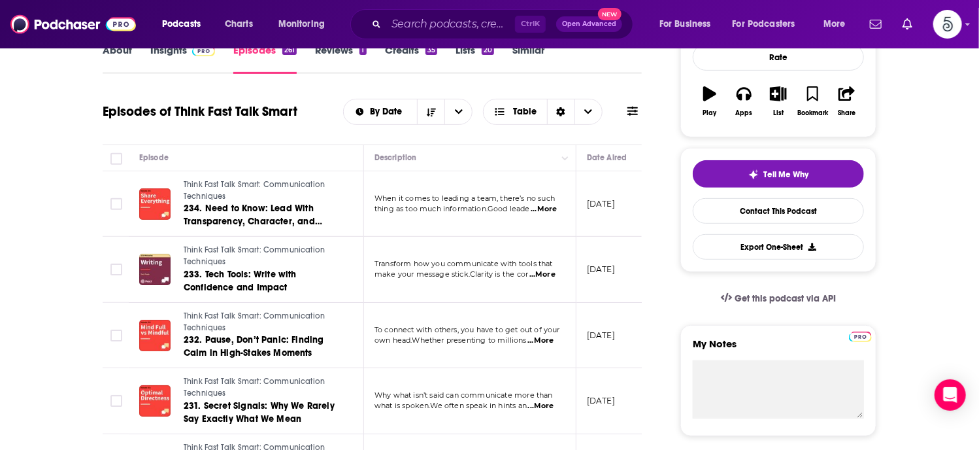
scroll to position [274, 0]
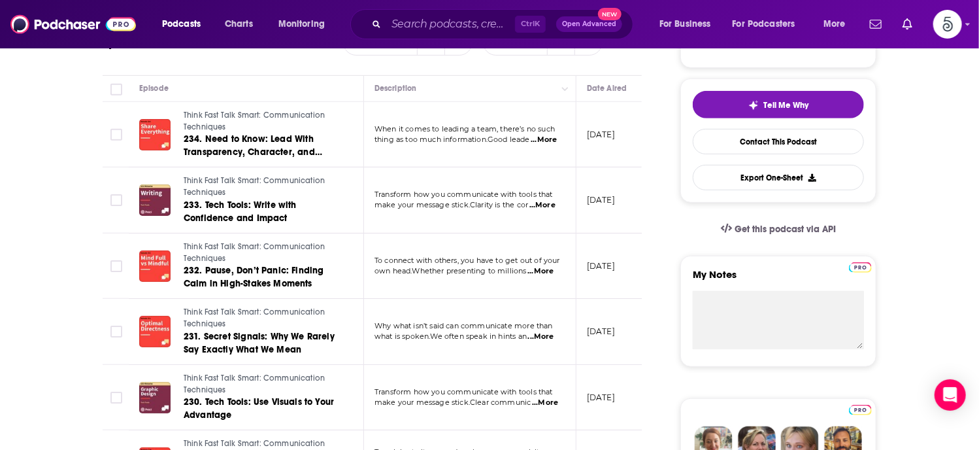
click at [549, 333] on span "...More" at bounding box center [541, 336] width 26 height 10
click at [549, 401] on span "...More" at bounding box center [545, 402] width 26 height 10
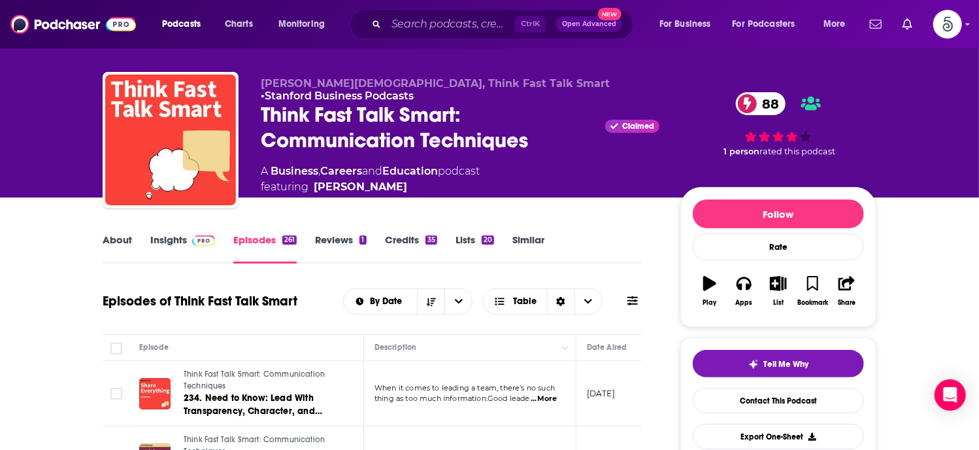
scroll to position [0, 0]
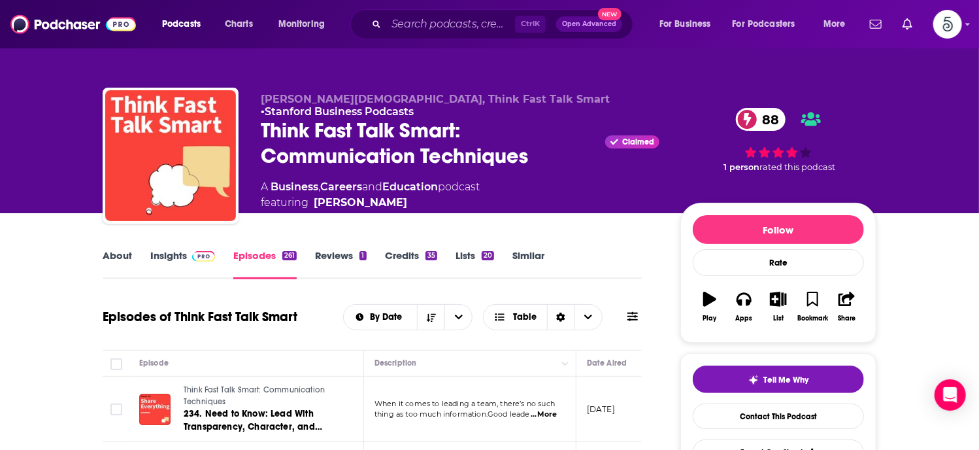
click at [169, 257] on link "Insights" at bounding box center [182, 264] width 65 height 30
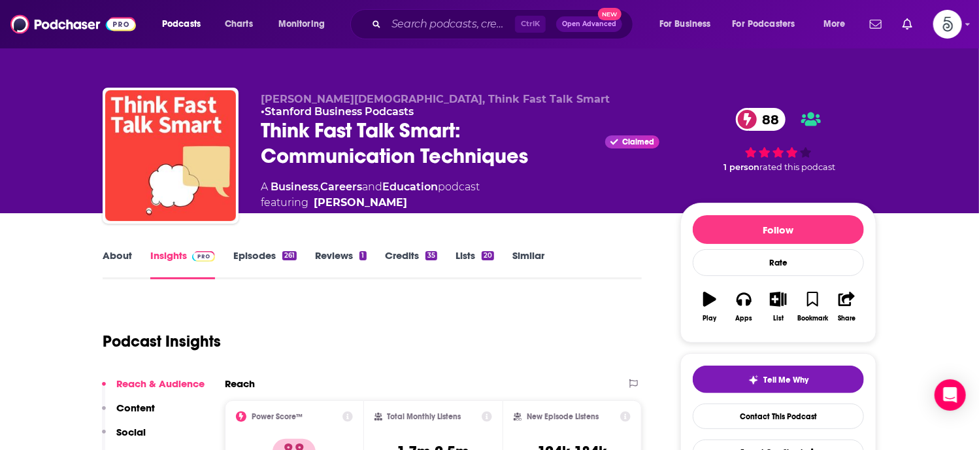
scroll to position [198, 0]
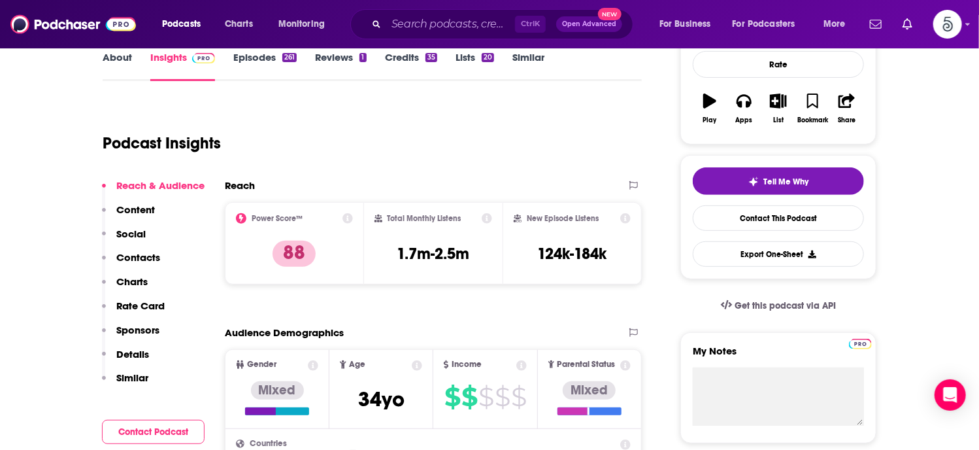
click at [130, 257] on p "Contacts" at bounding box center [138, 257] width 44 height 12
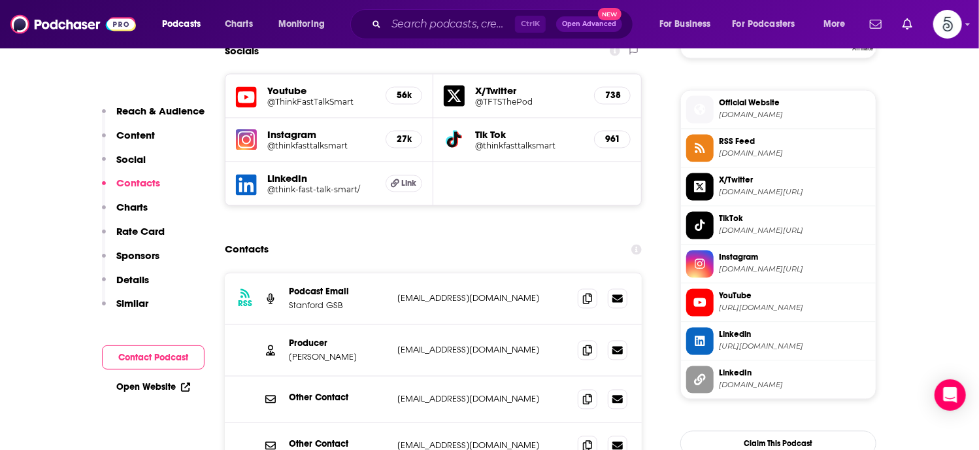
scroll to position [1150, 0]
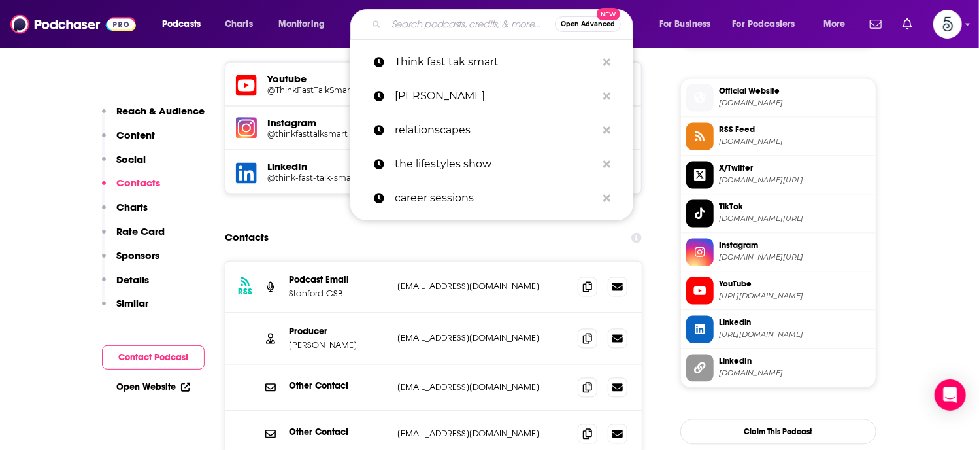
click at [408, 23] on input "Search podcasts, credits, & more..." at bounding box center [470, 24] width 169 height 21
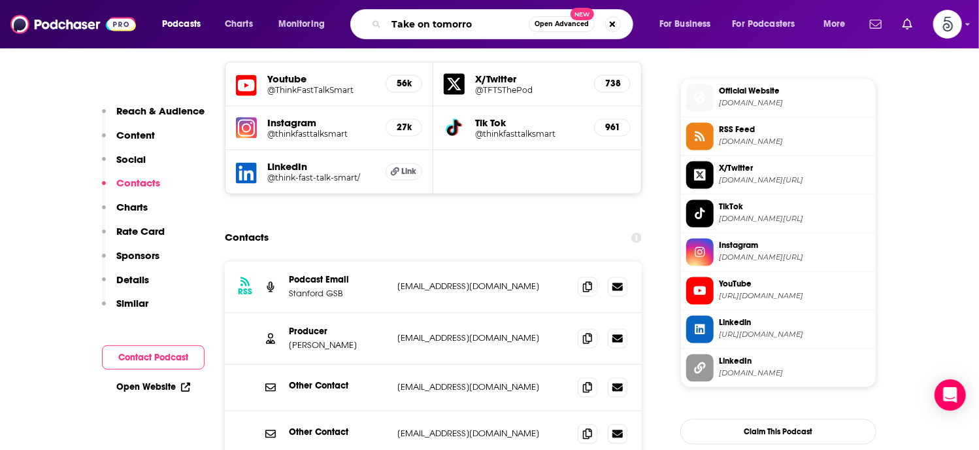
type input "Take on [DATE]"
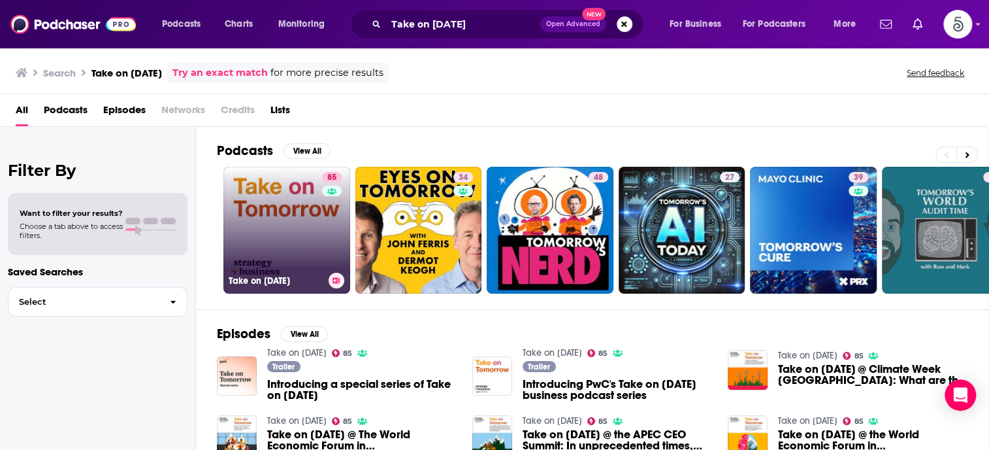
click at [275, 239] on link "85 Take on [DATE]" at bounding box center [286, 230] width 127 height 127
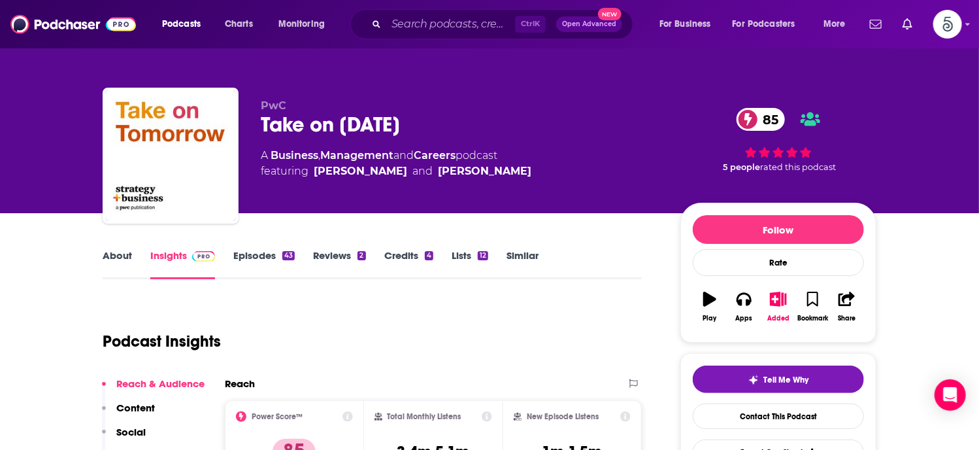
click at [257, 254] on link "Episodes 43" at bounding box center [263, 264] width 61 height 30
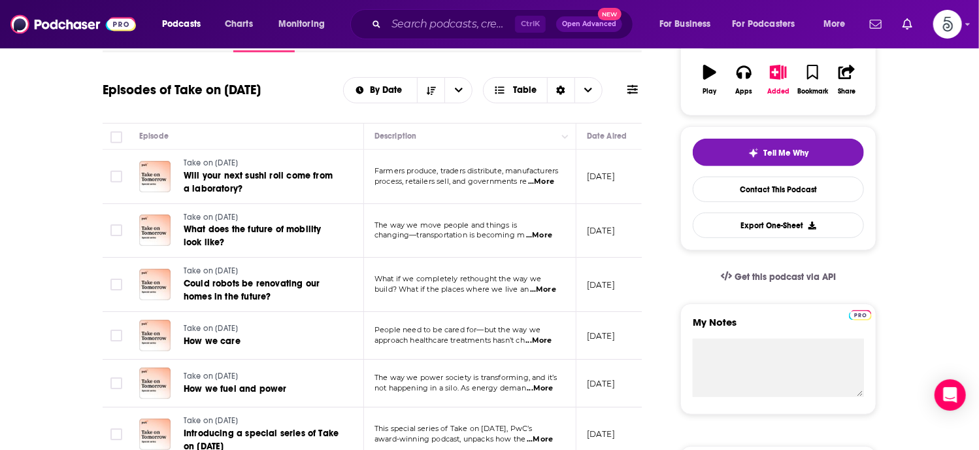
scroll to position [261, 0]
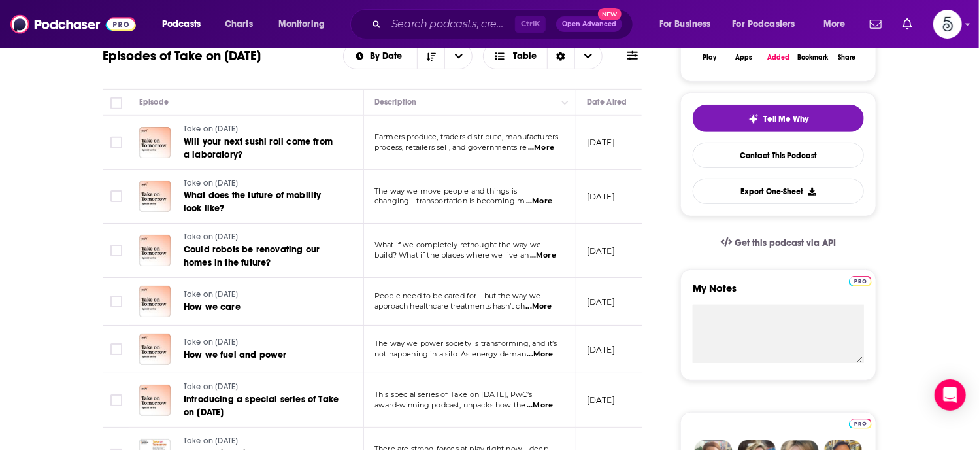
click at [546, 255] on span "...More" at bounding box center [543, 255] width 26 height 10
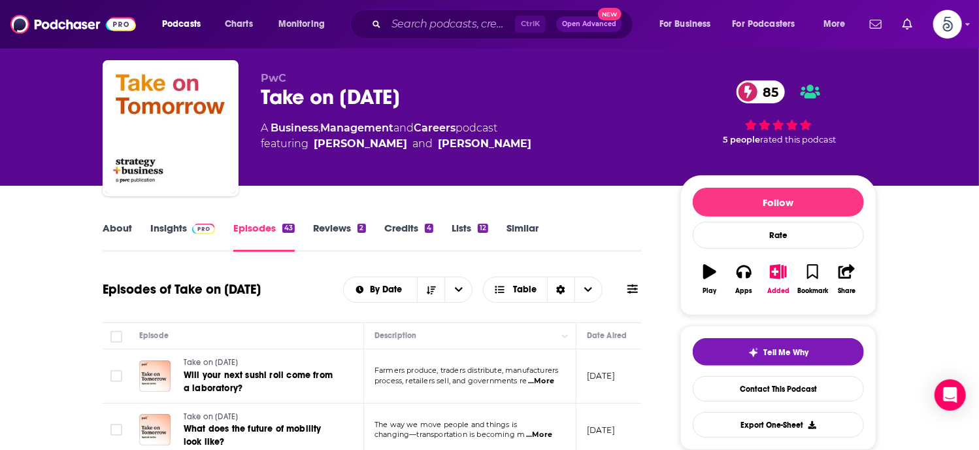
scroll to position [23, 0]
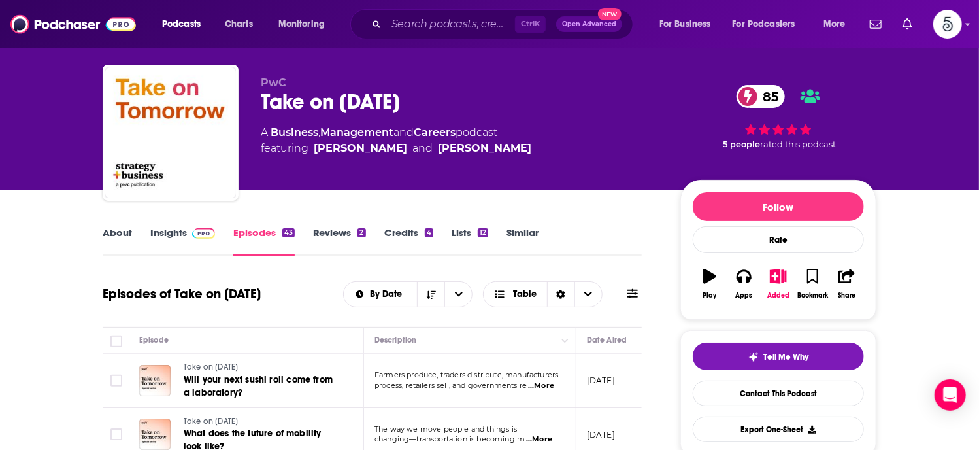
click at [172, 232] on link "Insights" at bounding box center [182, 241] width 65 height 30
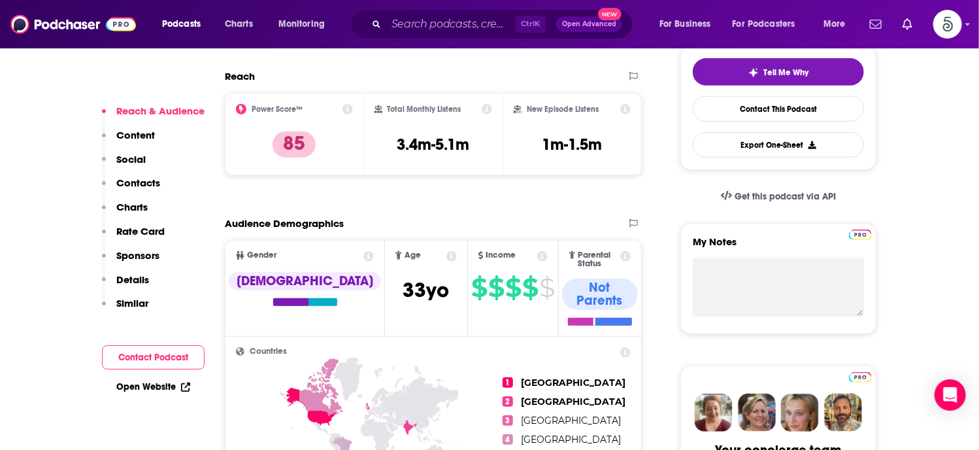
scroll to position [361, 0]
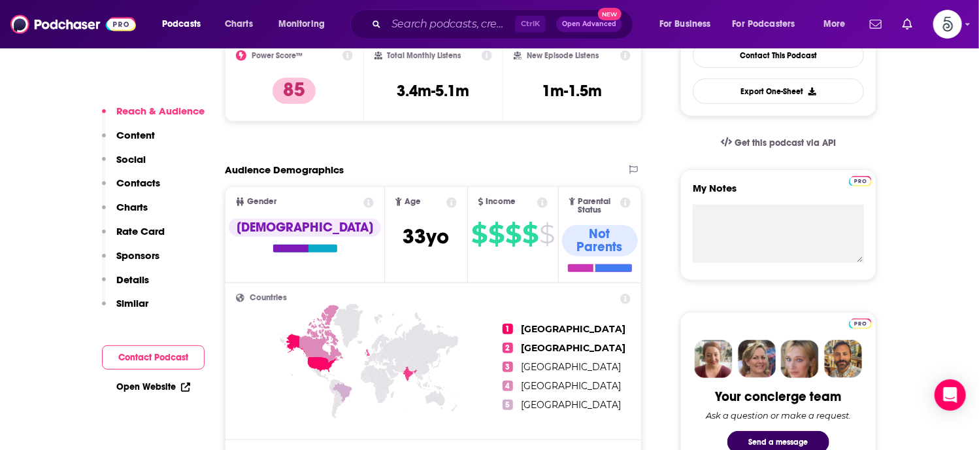
click at [125, 180] on p "Contacts" at bounding box center [138, 182] width 44 height 12
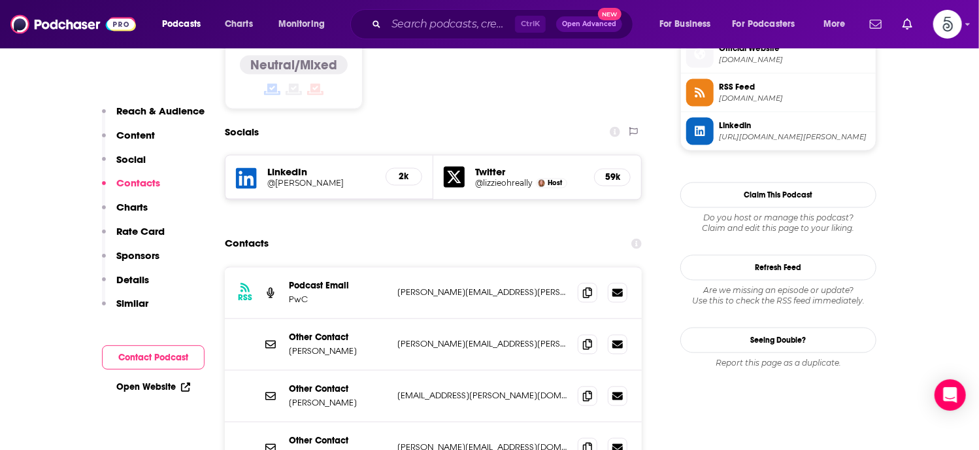
scroll to position [1077, 0]
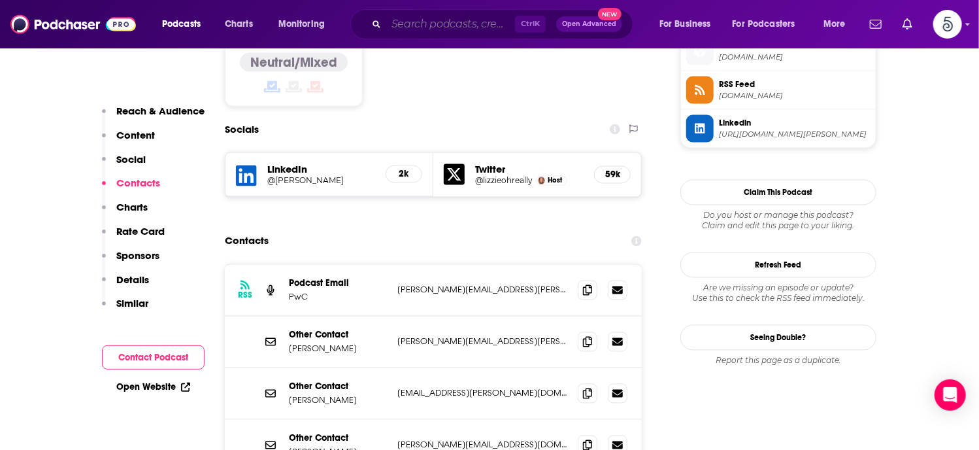
click at [421, 29] on input "Search podcasts, credits, & more..." at bounding box center [450, 24] width 129 height 21
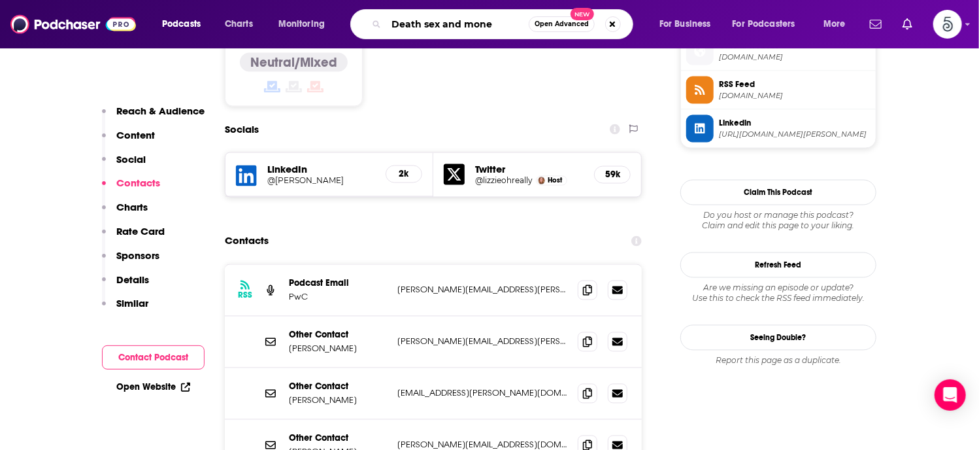
type input "Death sex and money"
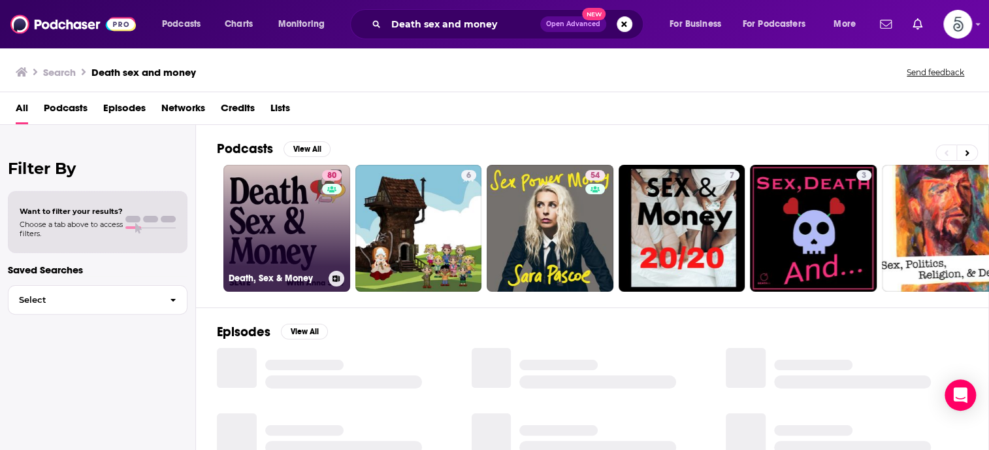
click at [275, 239] on link "80 Death, Sex & Money" at bounding box center [286, 228] width 127 height 127
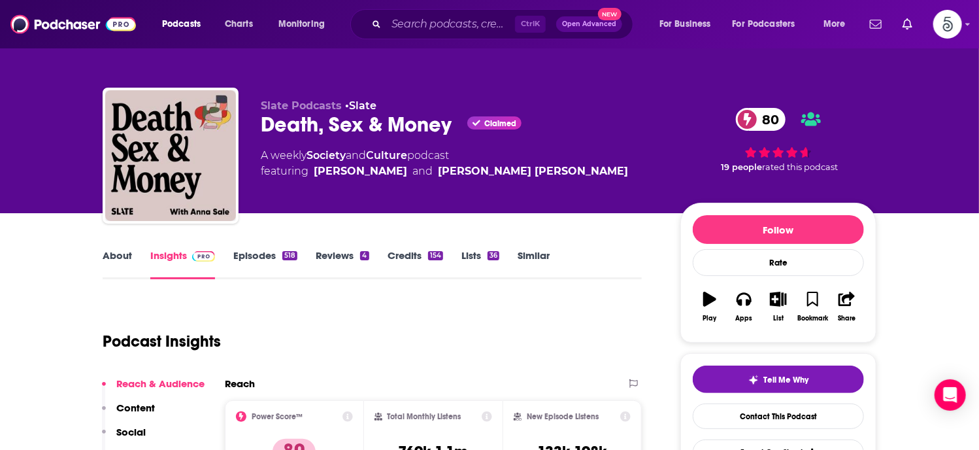
click at [261, 257] on link "Episodes 518" at bounding box center [265, 264] width 64 height 30
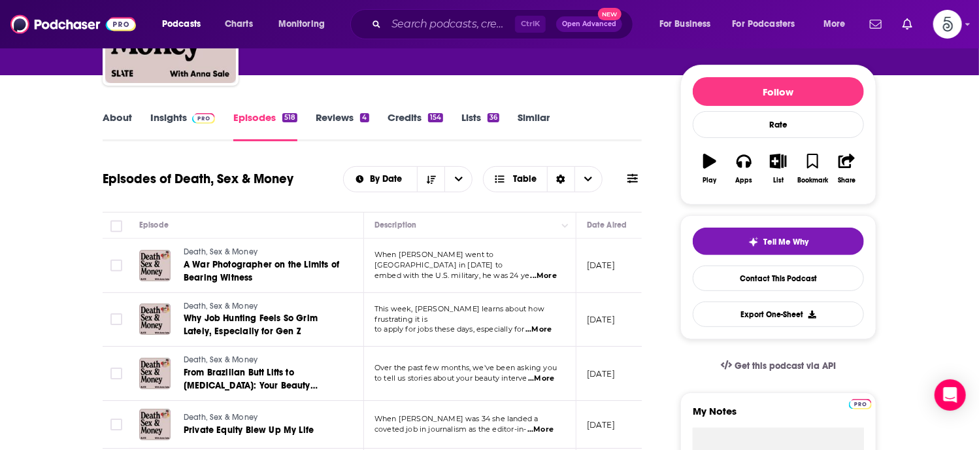
scroll to position [169, 0]
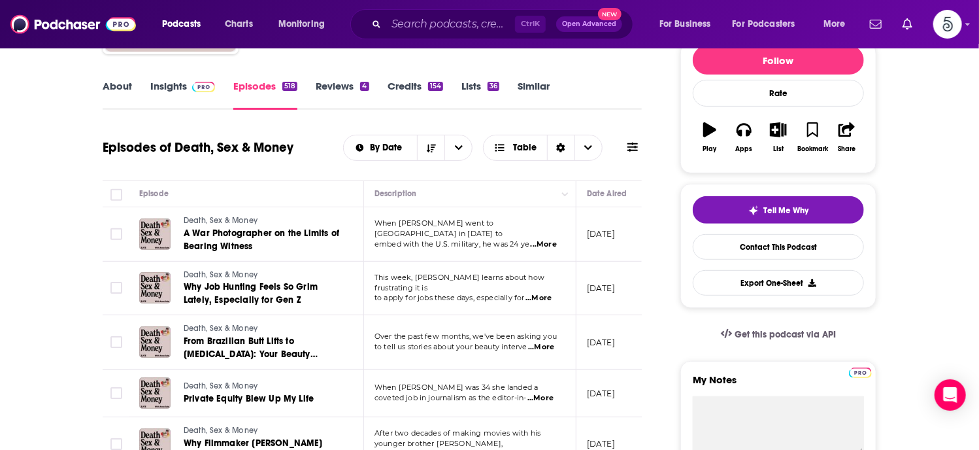
click at [544, 294] on span "...More" at bounding box center [538, 298] width 26 height 10
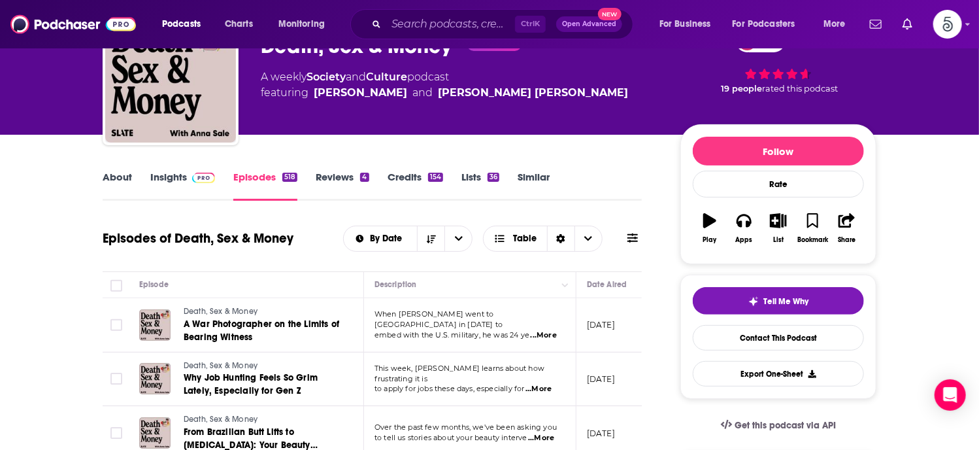
scroll to position [0, 0]
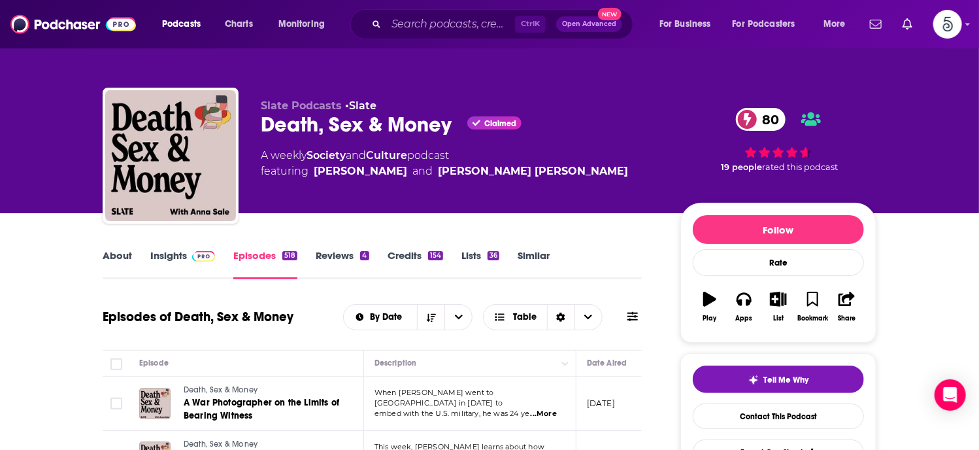
click at [164, 255] on link "Insights" at bounding box center [182, 264] width 65 height 30
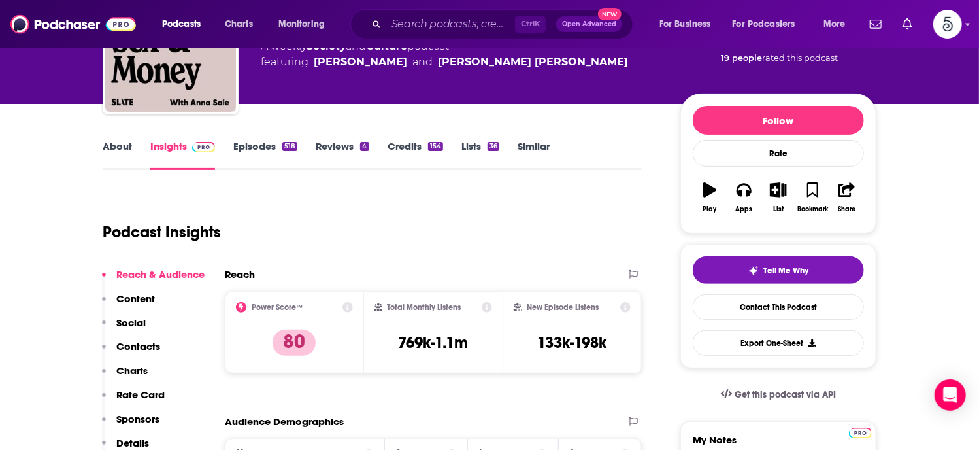
scroll to position [177, 0]
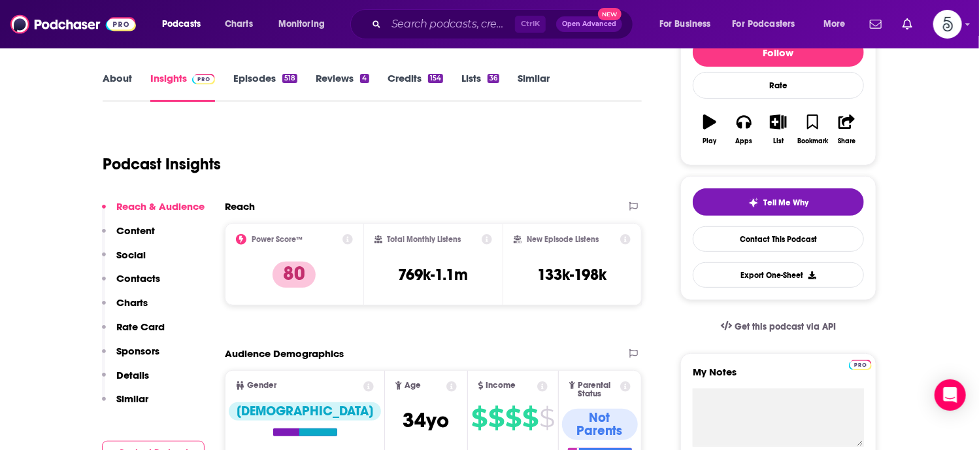
click at [137, 276] on p "Contacts" at bounding box center [138, 278] width 44 height 12
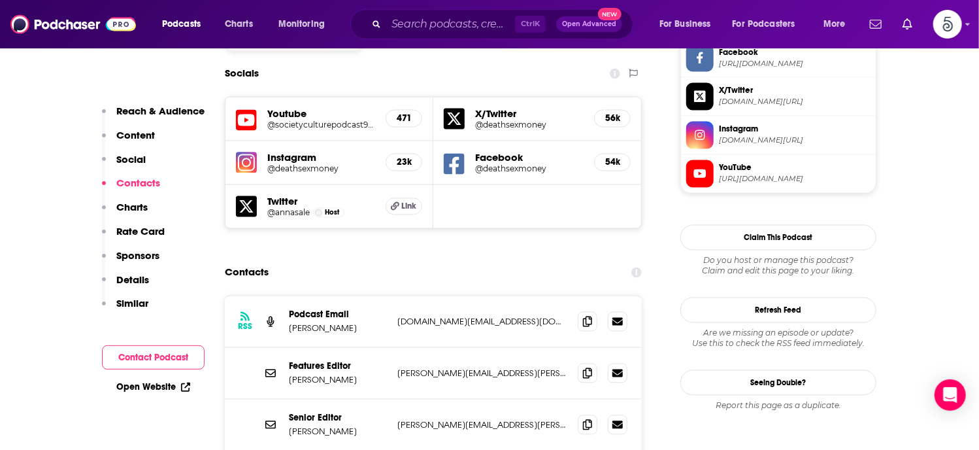
scroll to position [1151, 0]
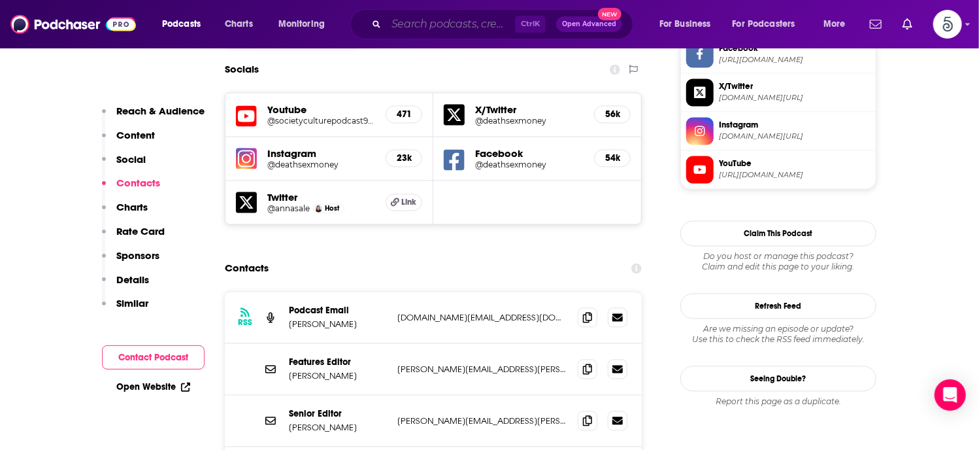
click at [423, 27] on input "Search podcasts, credits, & more..." at bounding box center [450, 24] width 129 height 21
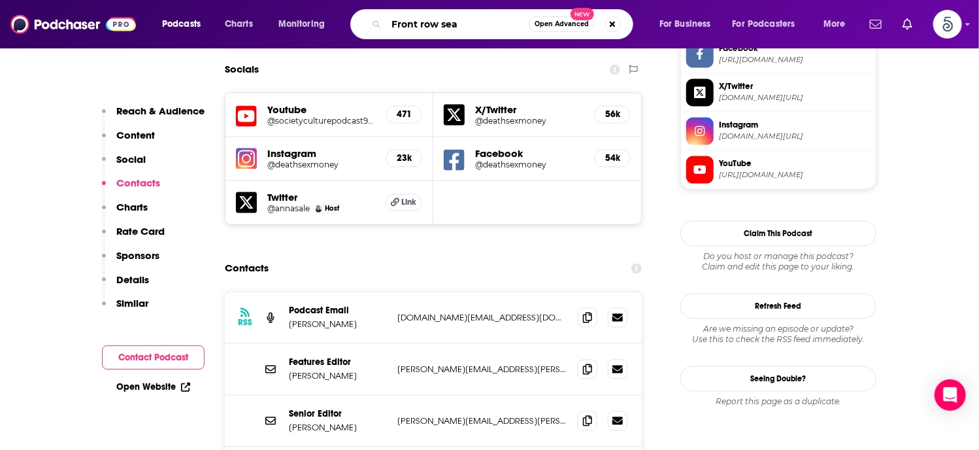
type input "Front row seat"
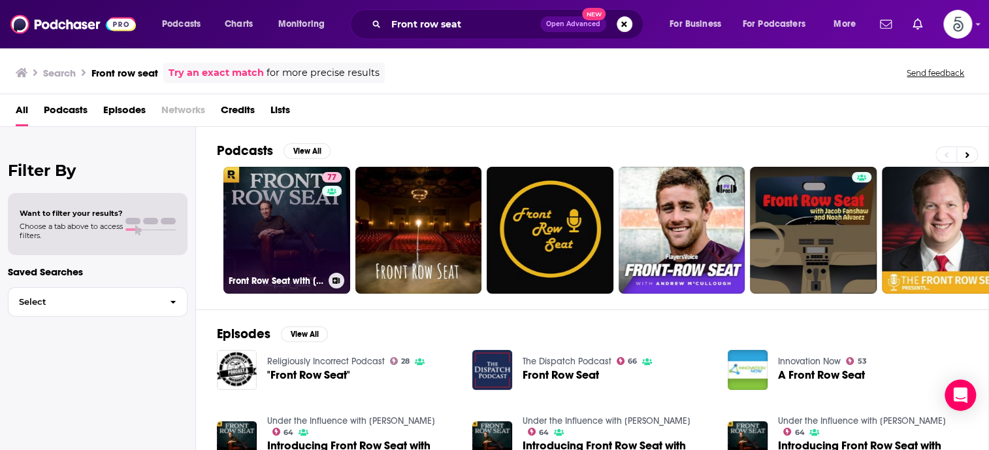
click at [276, 212] on link "77 Front Row Seat with [PERSON_NAME]" at bounding box center [286, 230] width 127 height 127
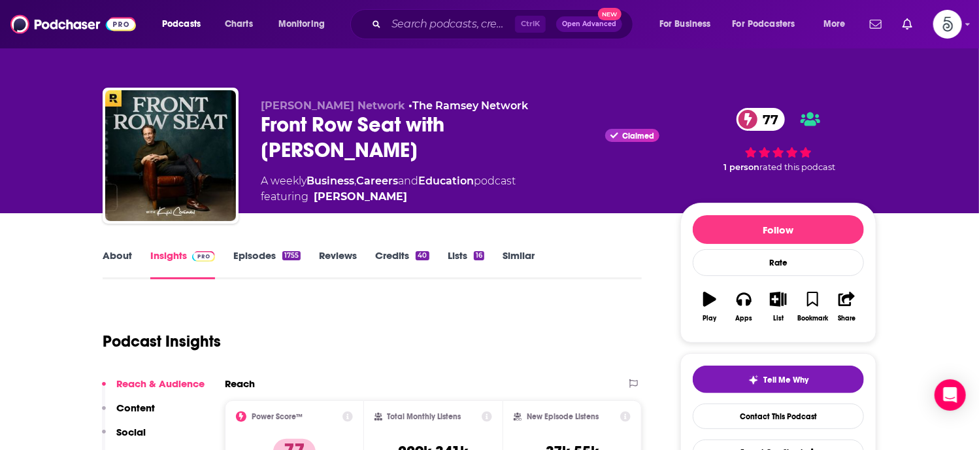
click at [250, 250] on link "Episodes 1755" at bounding box center [266, 264] width 67 height 30
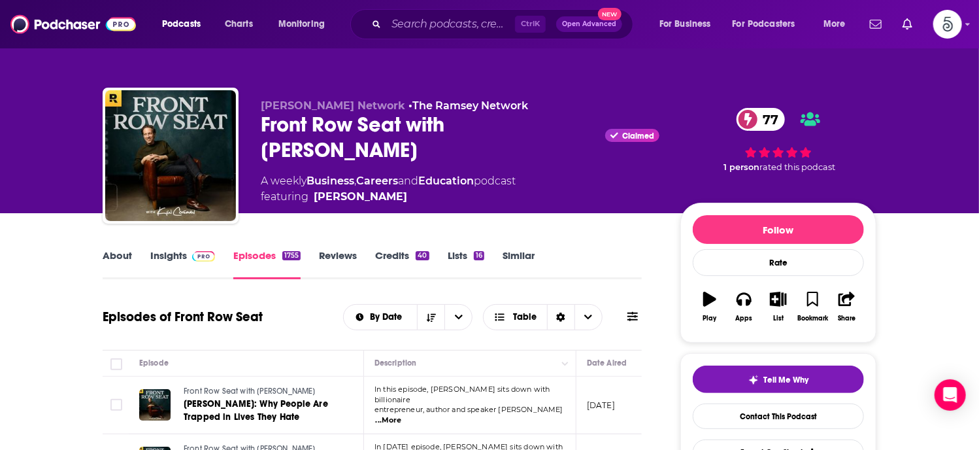
click at [171, 256] on link "Insights" at bounding box center [182, 264] width 65 height 30
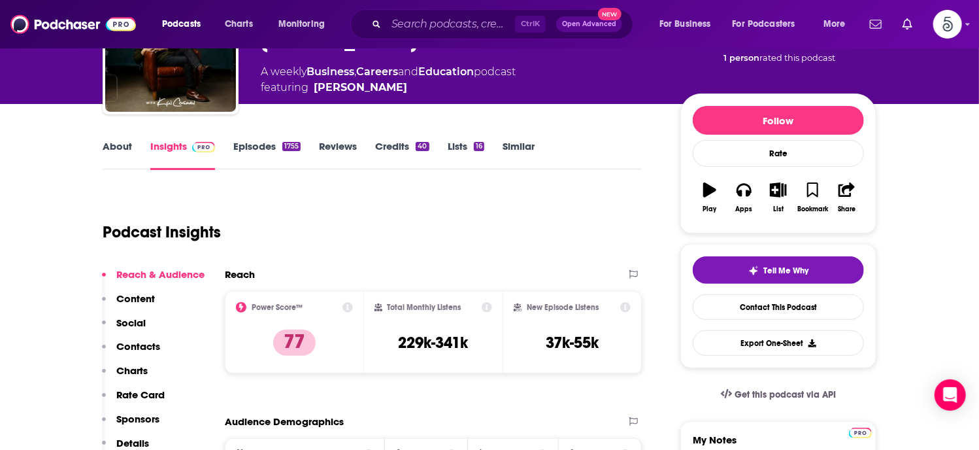
scroll to position [206, 0]
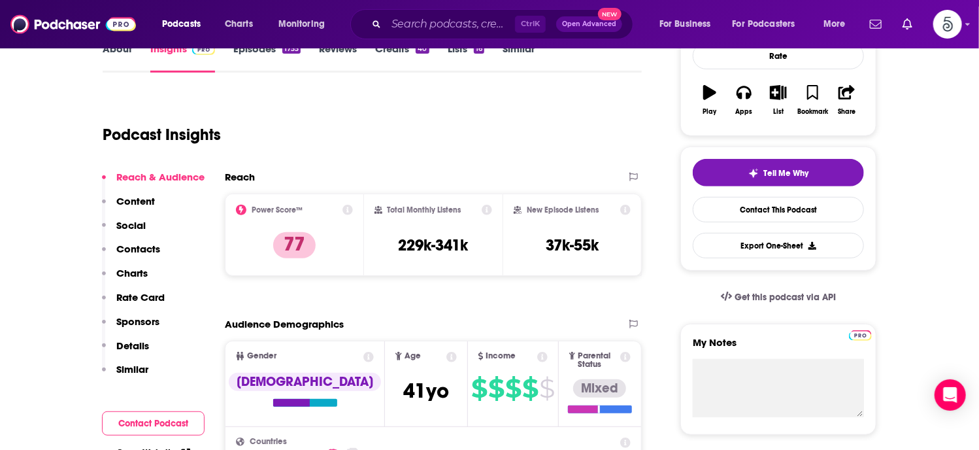
click at [135, 247] on p "Contacts" at bounding box center [138, 248] width 44 height 12
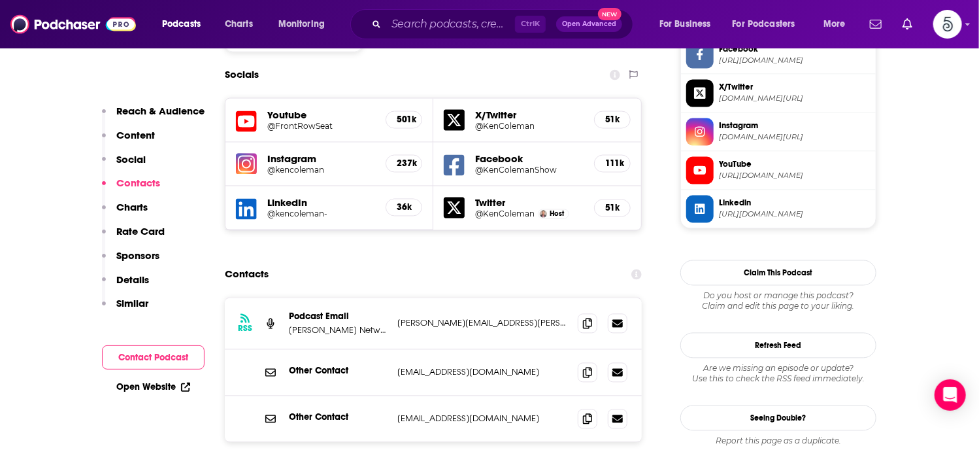
scroll to position [1151, 0]
click at [459, 24] on input "Search podcasts, credits, & more..." at bounding box center [450, 24] width 129 height 21
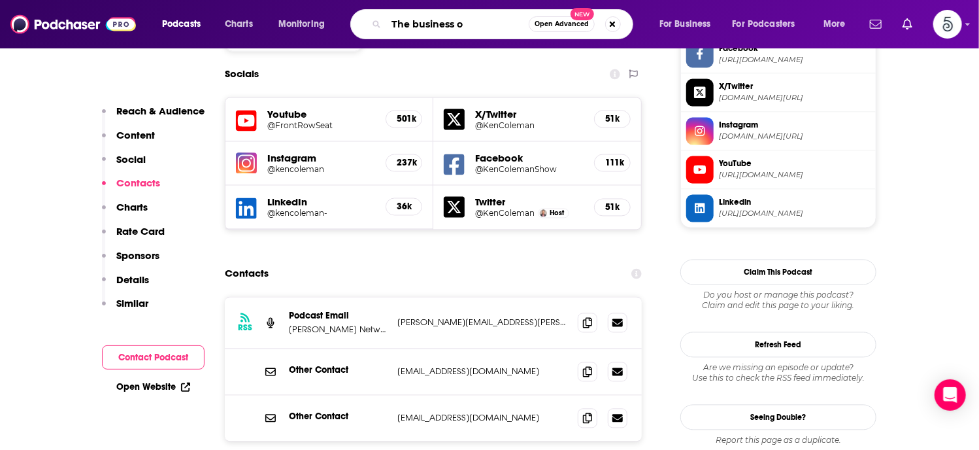
type input "The business of"
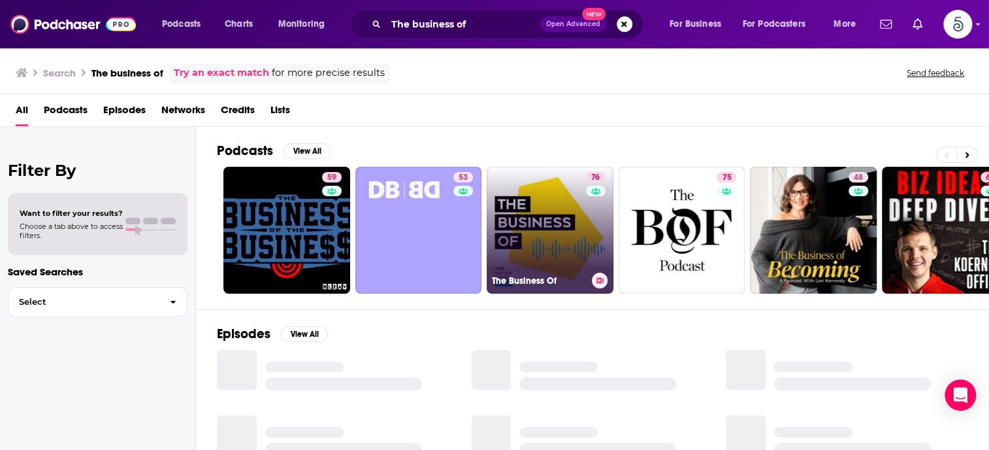
click at [538, 212] on link "76 The Business Of" at bounding box center [550, 230] width 127 height 127
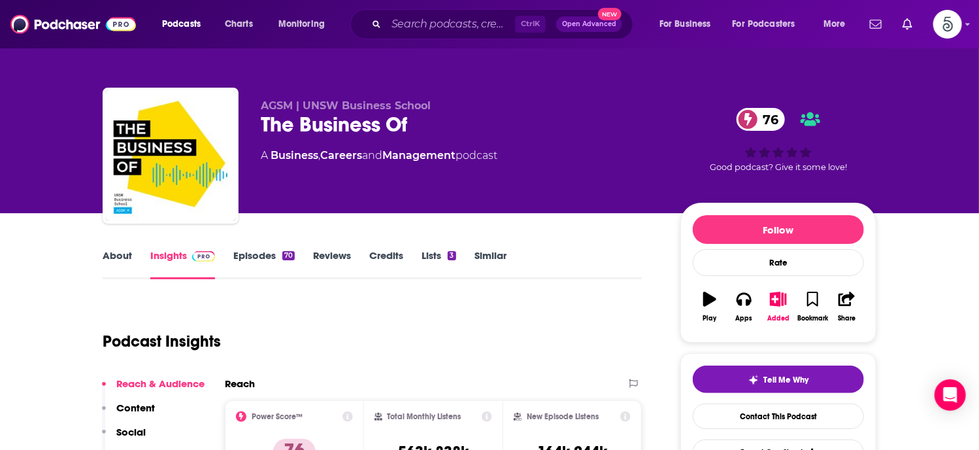
click at [249, 253] on link "Episodes 70" at bounding box center [263, 264] width 61 height 30
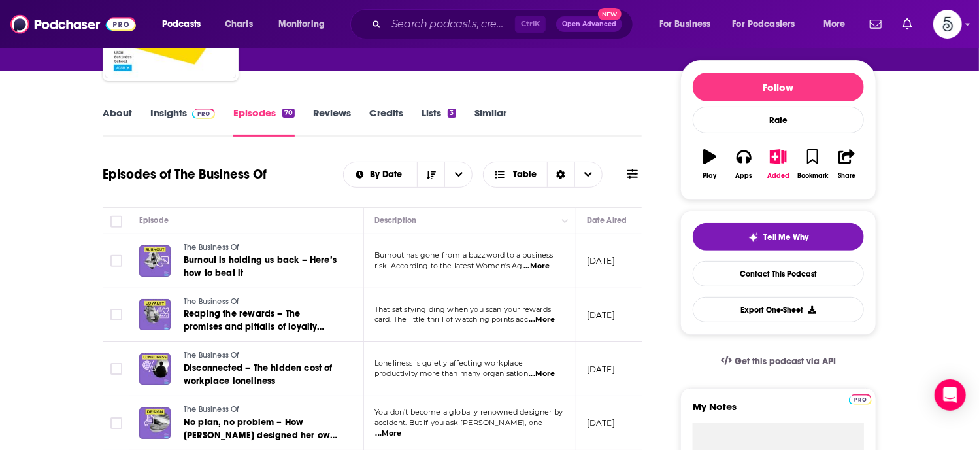
scroll to position [171, 0]
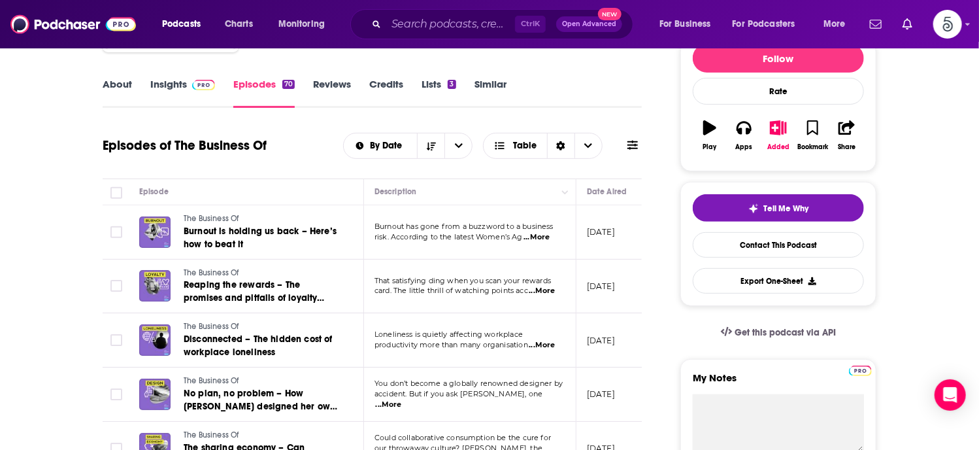
click at [546, 236] on span "...More" at bounding box center [536, 237] width 26 height 10
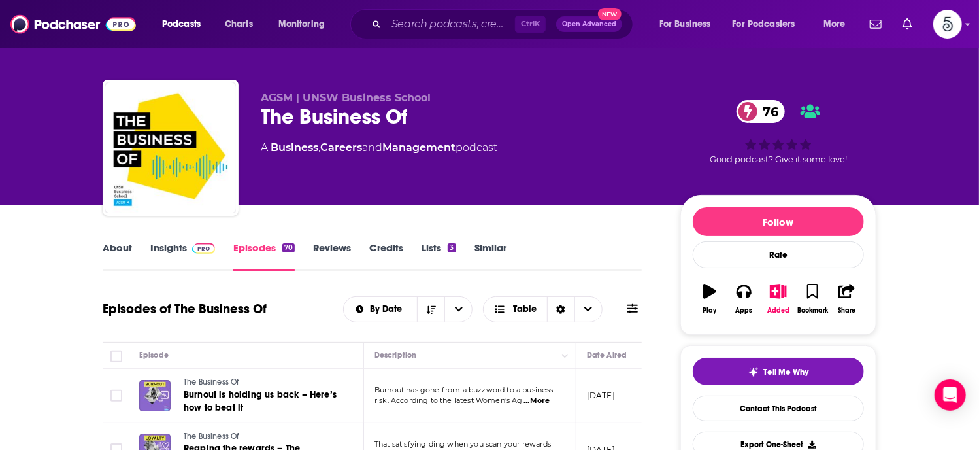
scroll to position [0, 0]
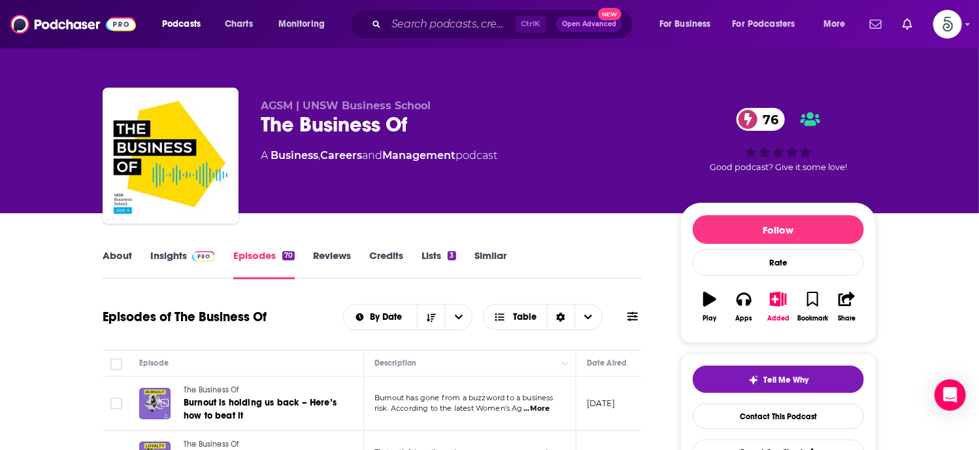
click at [112, 255] on link "About" at bounding box center [117, 264] width 29 height 30
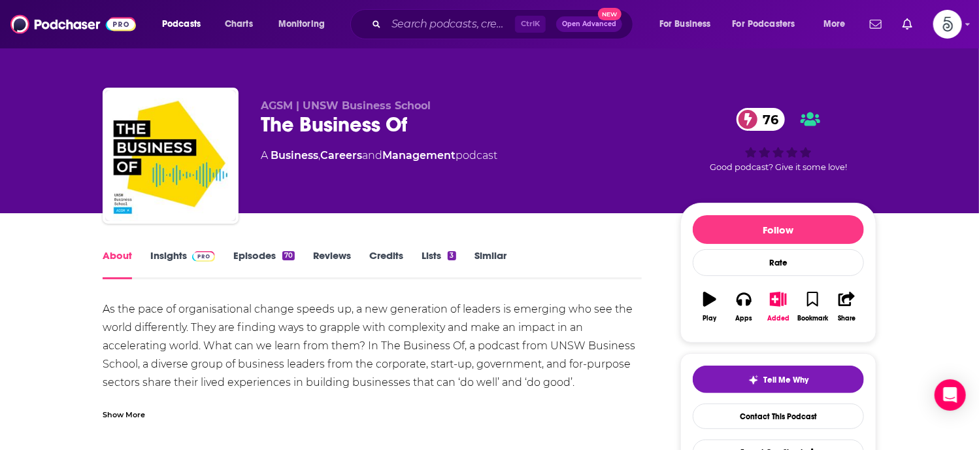
click at [112, 255] on link "About" at bounding box center [117, 264] width 29 height 30
click at [176, 255] on link "Insights" at bounding box center [182, 264] width 65 height 30
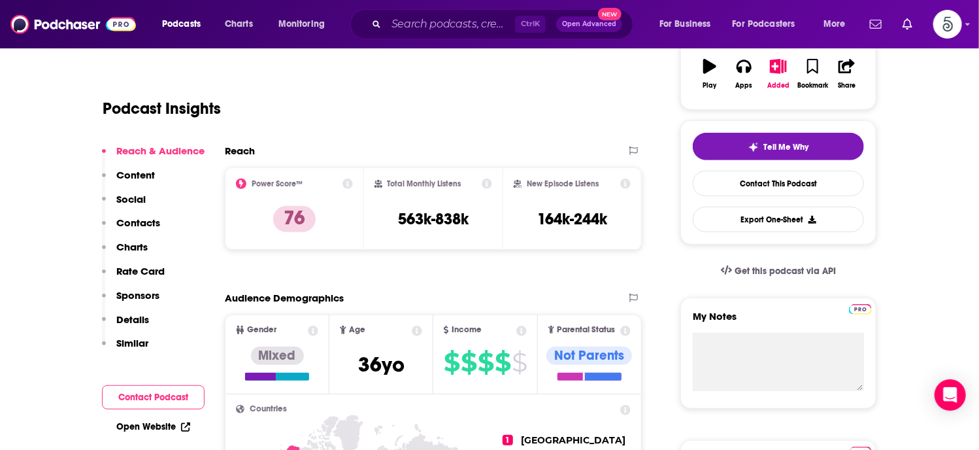
scroll to position [250, 0]
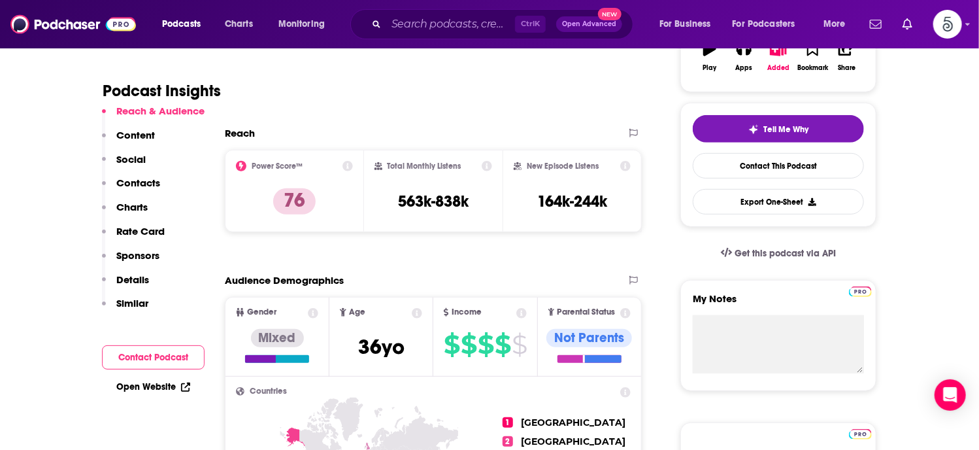
click at [128, 177] on p "Contacts" at bounding box center [138, 182] width 44 height 12
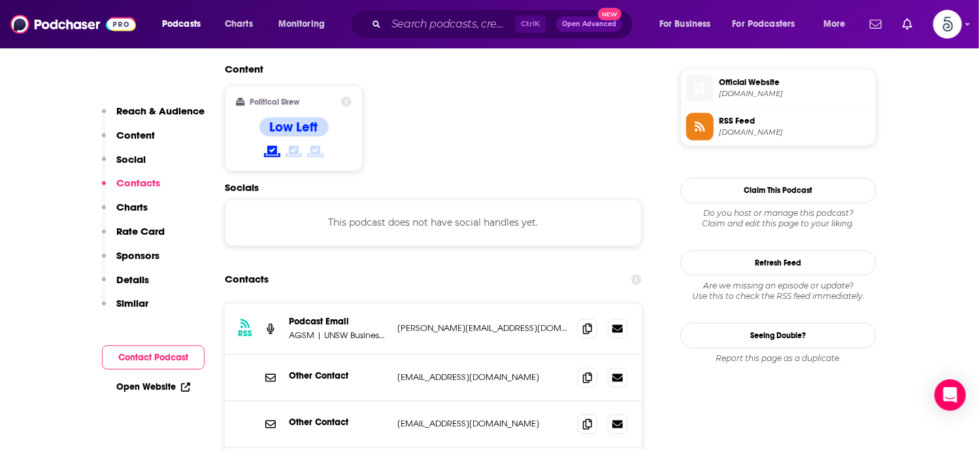
scroll to position [1051, 0]
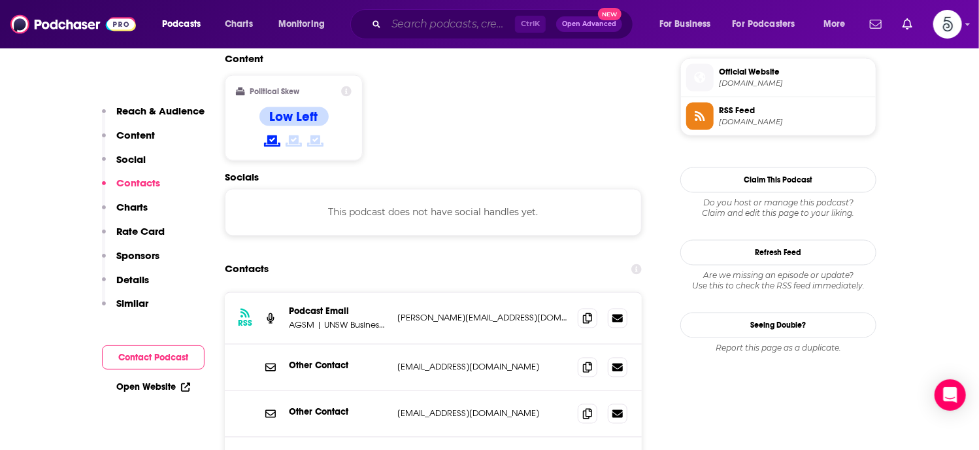
click at [432, 25] on input "Search podcasts, credits, & more..." at bounding box center [450, 24] width 129 height 21
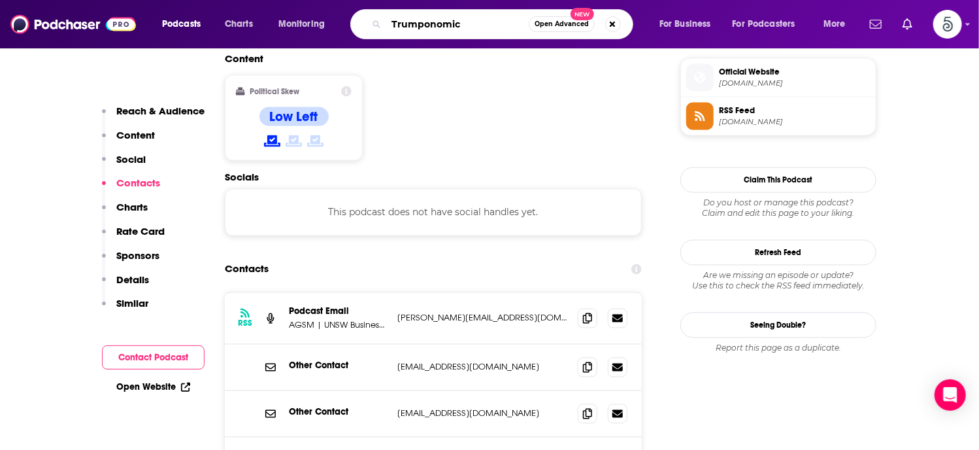
type input "Trumponomics"
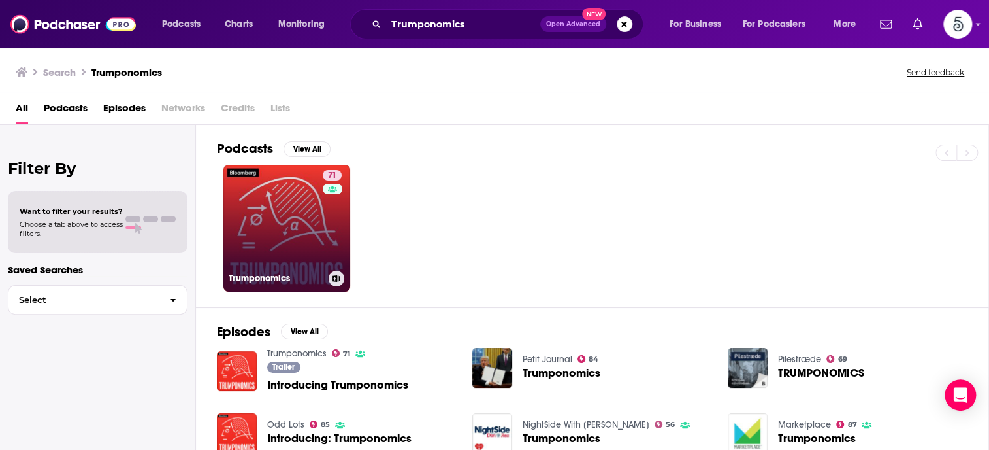
click at [303, 216] on link "71 Trumponomics" at bounding box center [286, 228] width 127 height 127
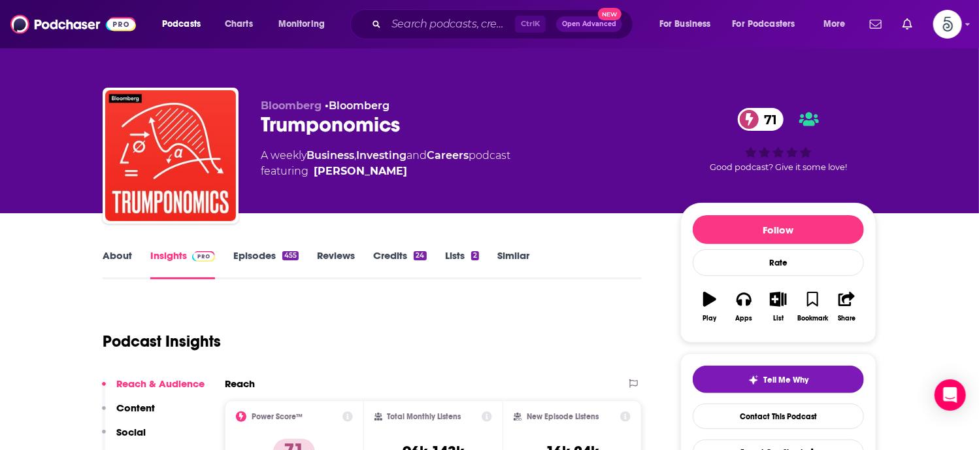
click at [244, 255] on link "Episodes 455" at bounding box center [265, 264] width 65 height 30
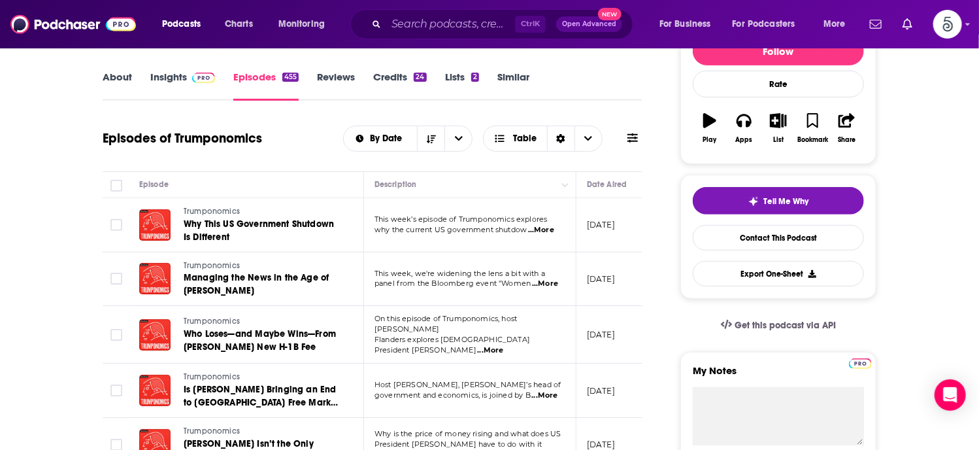
scroll to position [157, 0]
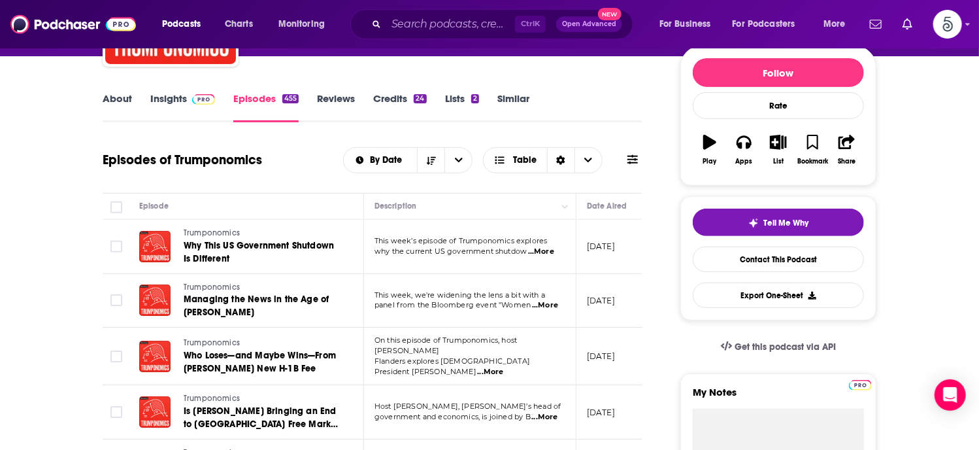
click at [544, 251] on span "...More" at bounding box center [541, 251] width 26 height 10
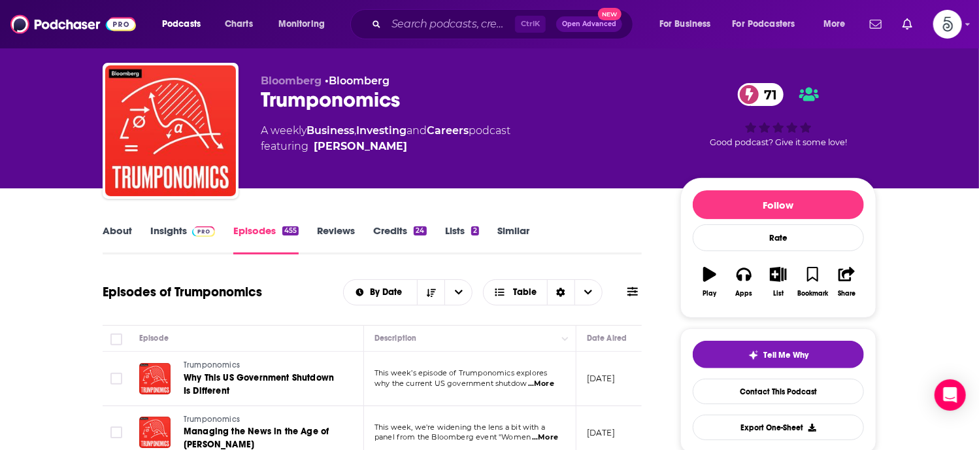
scroll to position [0, 0]
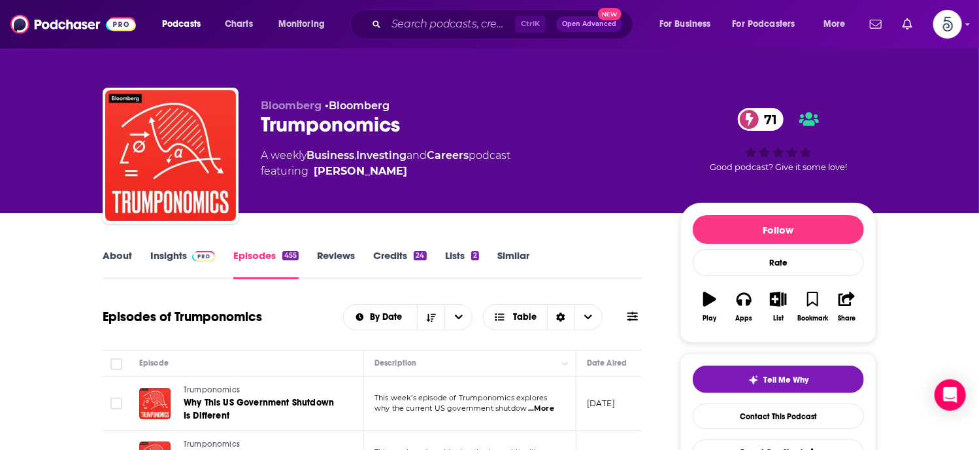
click at [172, 254] on link "Insights" at bounding box center [182, 264] width 65 height 30
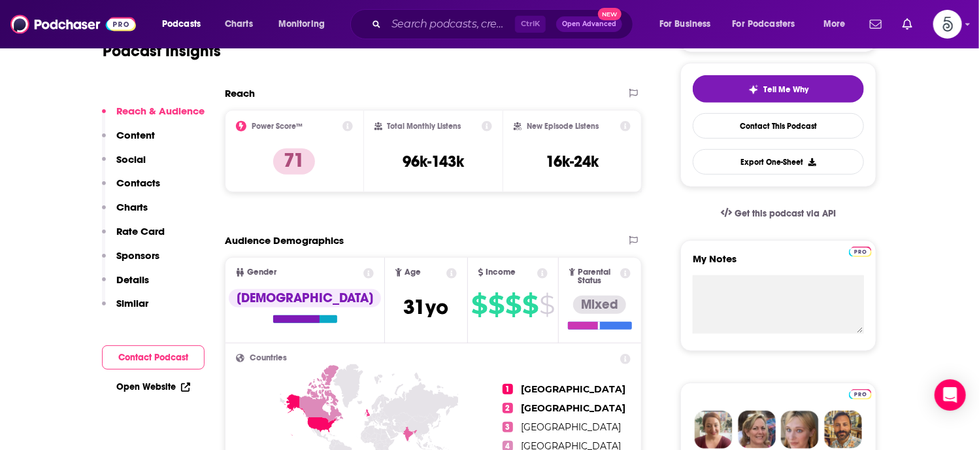
scroll to position [308, 0]
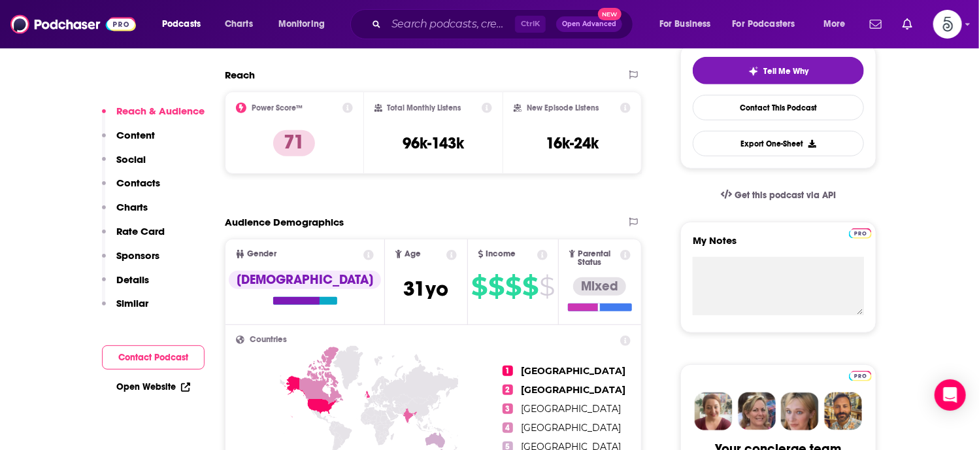
click at [136, 182] on p "Contacts" at bounding box center [138, 182] width 44 height 12
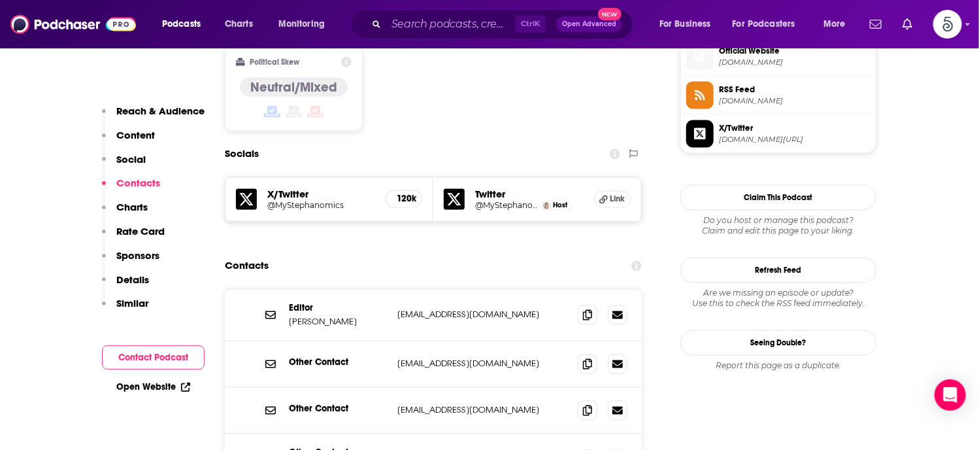
scroll to position [1077, 0]
